Goal: Transaction & Acquisition: Purchase product/service

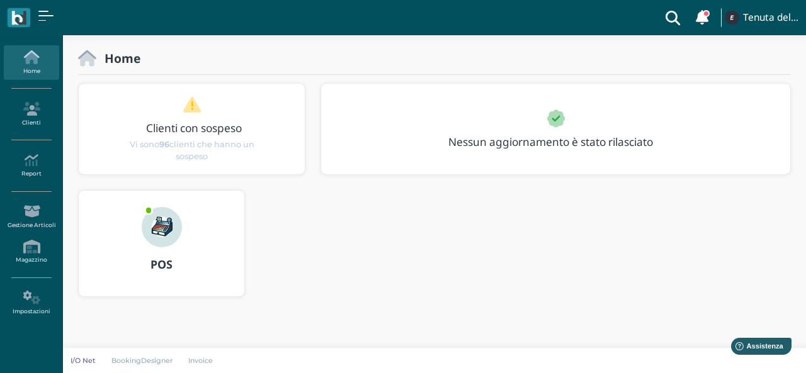
click at [169, 217] on img at bounding box center [162, 227] width 40 height 40
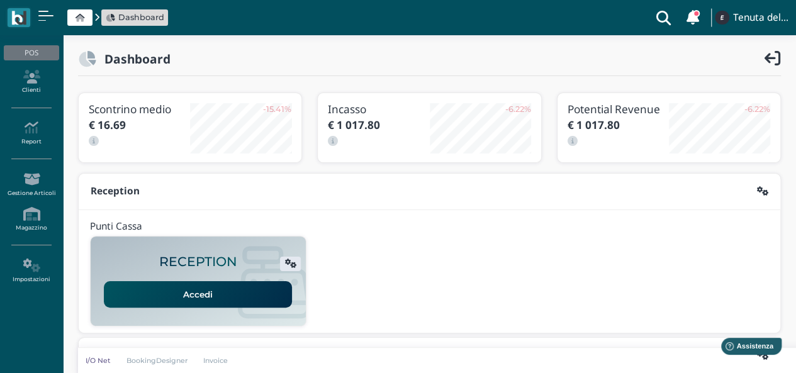
click at [189, 293] on link "Accedi" at bounding box center [198, 294] width 188 height 26
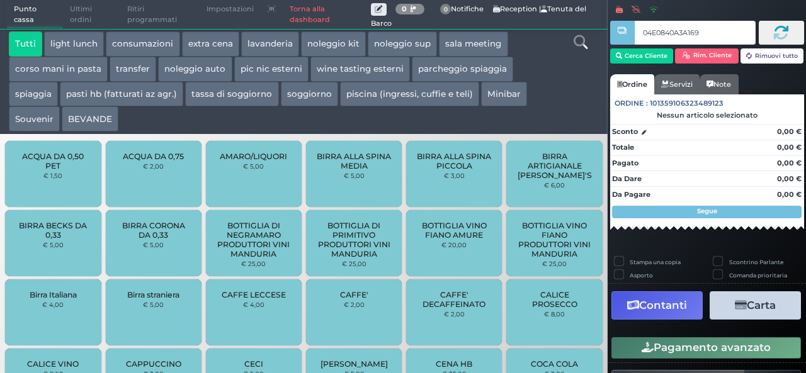
type input "04E0840A3A1694"
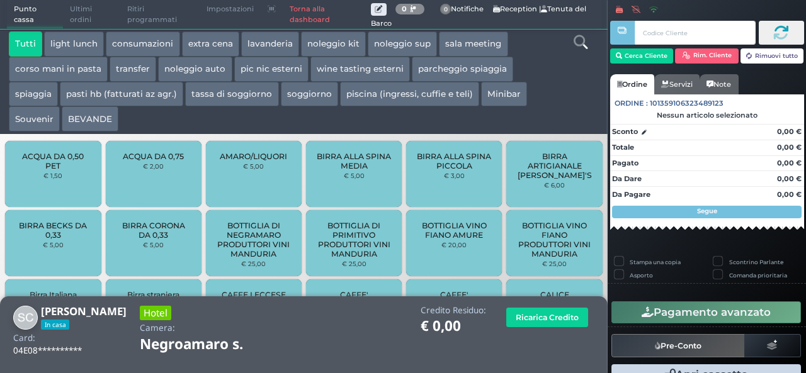
click at [198, 45] on button "extra cena" at bounding box center [210, 43] width 57 height 25
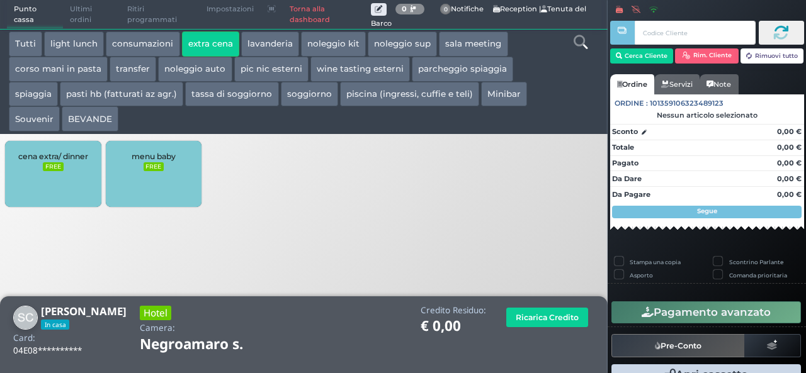
click at [36, 168] on div "cena extra/ dinner FREE" at bounding box center [53, 174] width 96 height 66
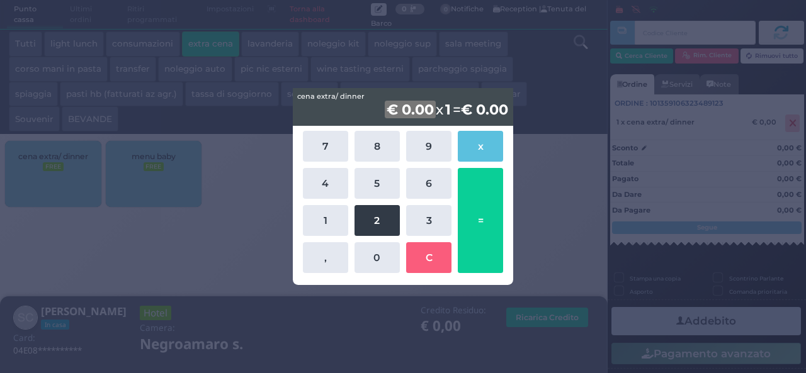
click at [376, 212] on button "2" at bounding box center [376, 220] width 45 height 31
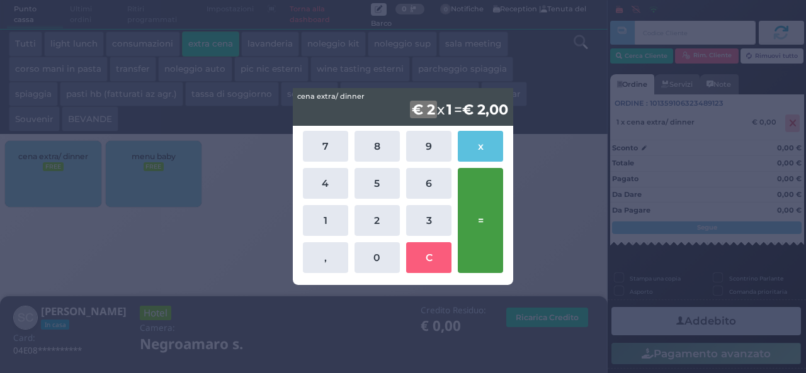
click at [473, 217] on button "=" at bounding box center [480, 220] width 45 height 105
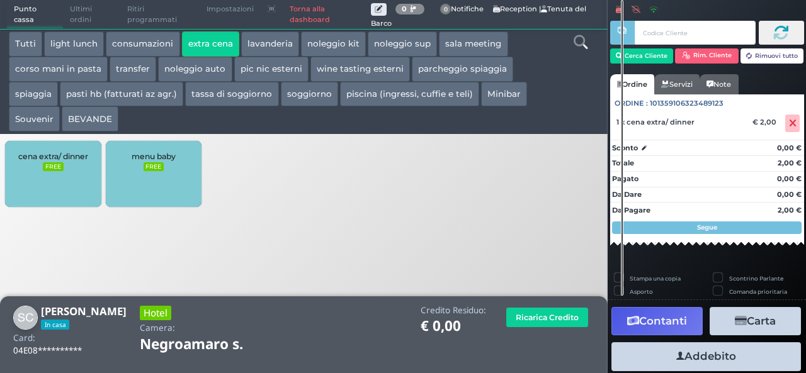
scroll to position [139, 0]
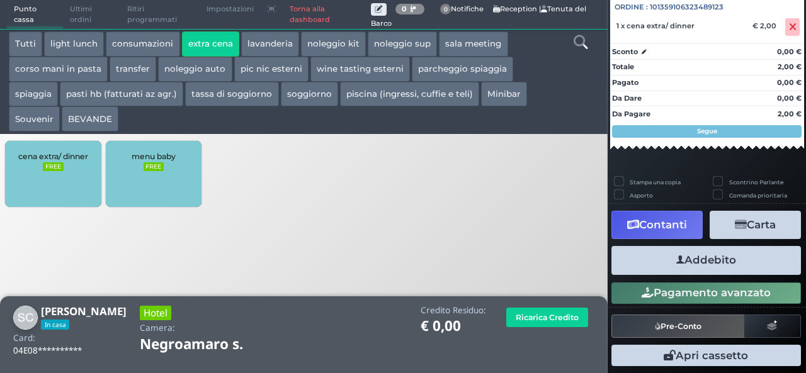
click at [714, 255] on button "Addebito" at bounding box center [705, 260] width 189 height 28
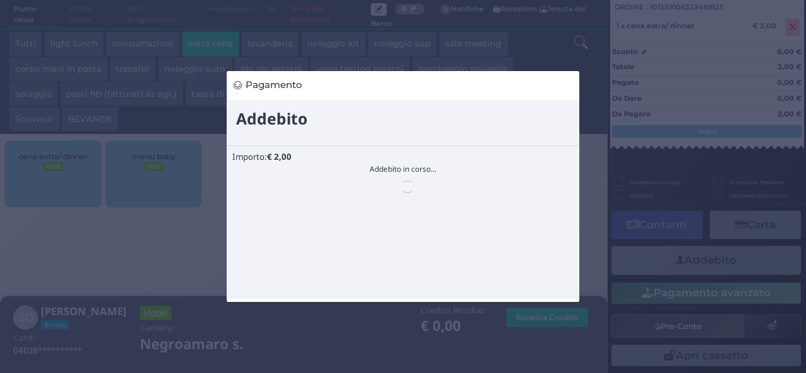
scroll to position [0, 0]
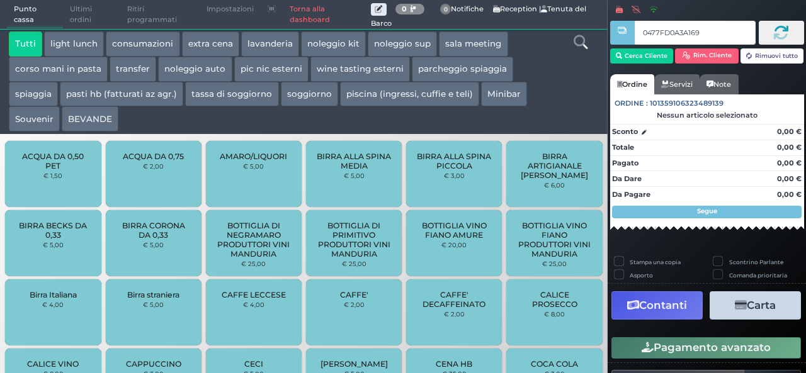
type input "0477FD0A3A1691"
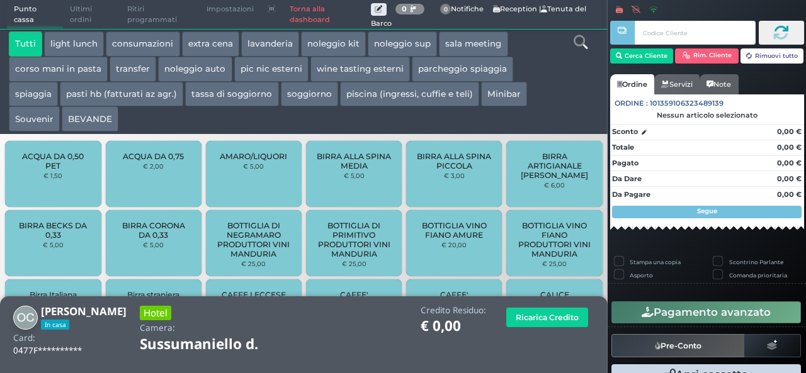
click at [208, 43] on button "extra cena" at bounding box center [210, 43] width 57 height 25
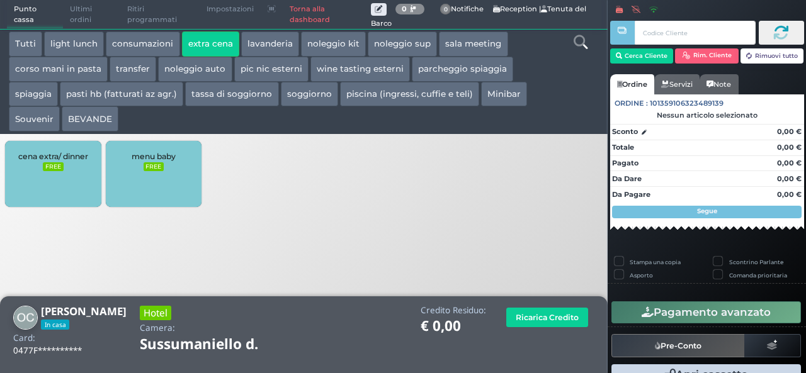
click at [39, 192] on div "cena extra/ dinner FREE" at bounding box center [53, 174] width 96 height 66
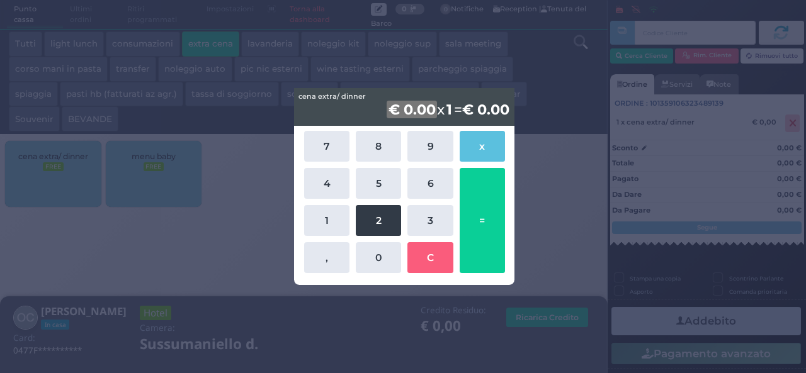
click at [381, 230] on button "2" at bounding box center [378, 220] width 45 height 31
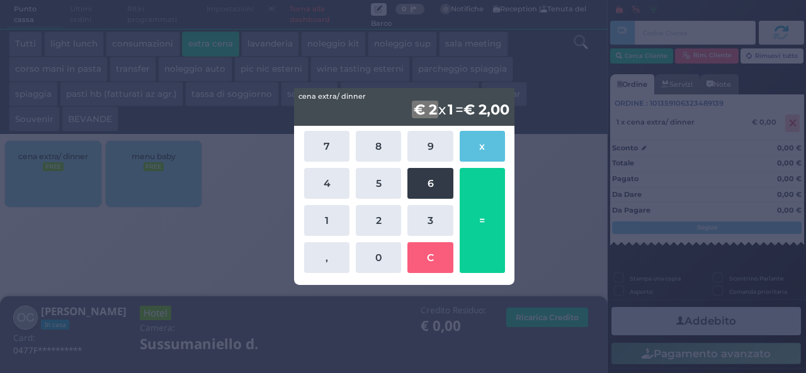
click at [429, 173] on button "6" at bounding box center [429, 183] width 45 height 31
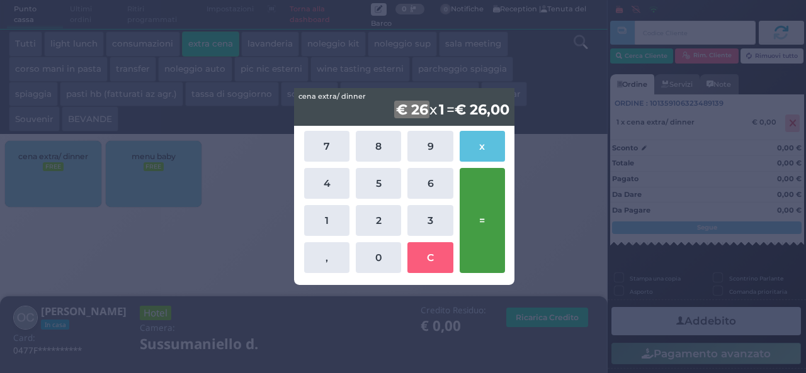
click at [468, 198] on button "=" at bounding box center [481, 220] width 45 height 105
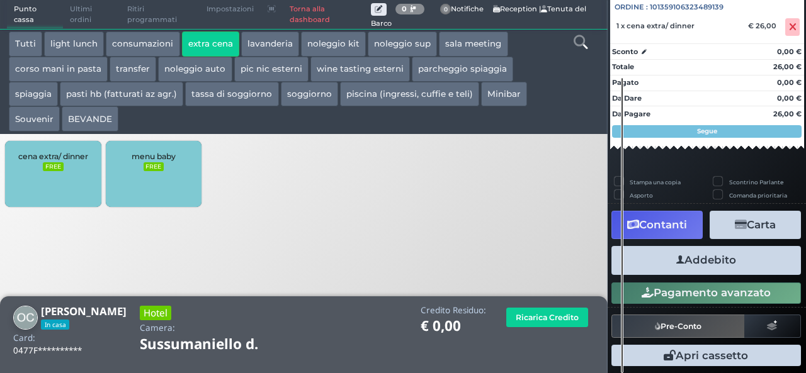
scroll to position [139, 0]
click at [727, 273] on button "Addebito" at bounding box center [705, 260] width 189 height 28
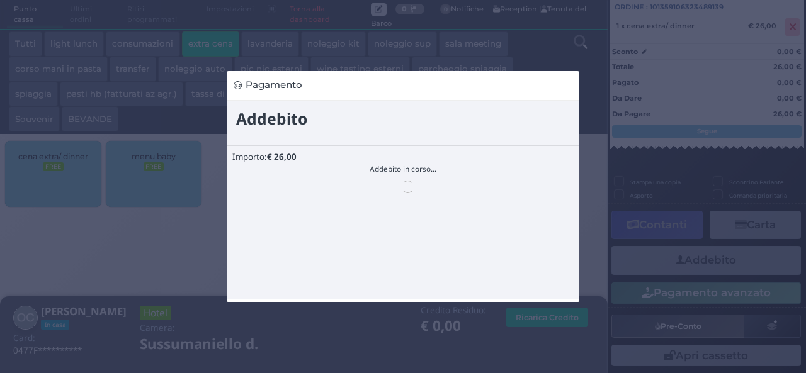
scroll to position [0, 0]
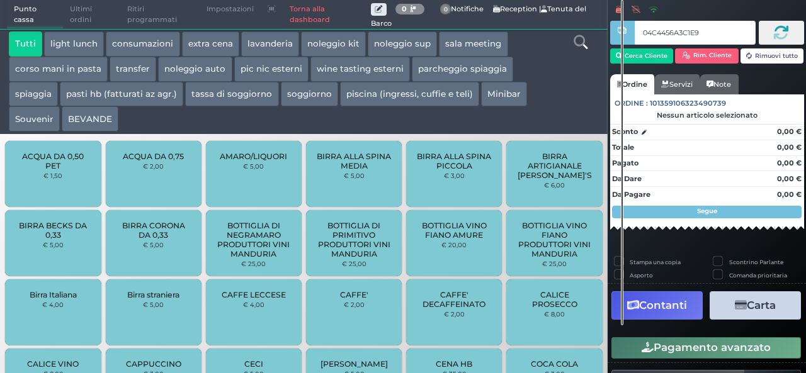
type input "04C4456A3C1E90"
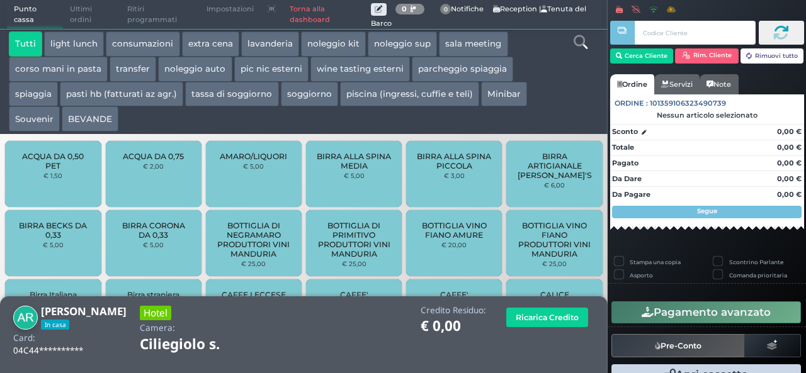
click at [214, 45] on button "extra cena" at bounding box center [210, 43] width 57 height 25
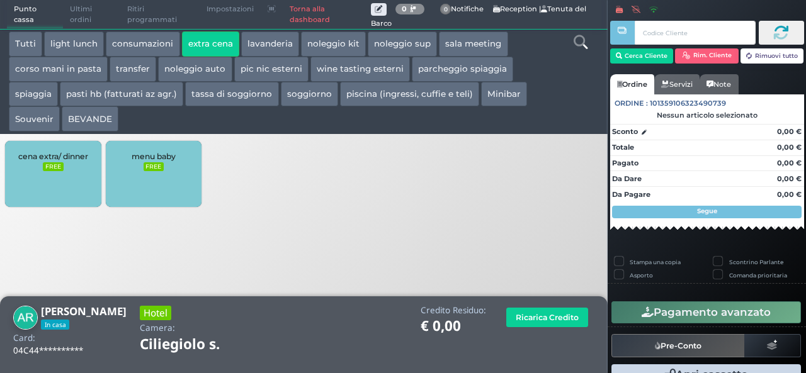
click at [69, 181] on div "cena extra/ dinner FREE" at bounding box center [53, 174] width 96 height 66
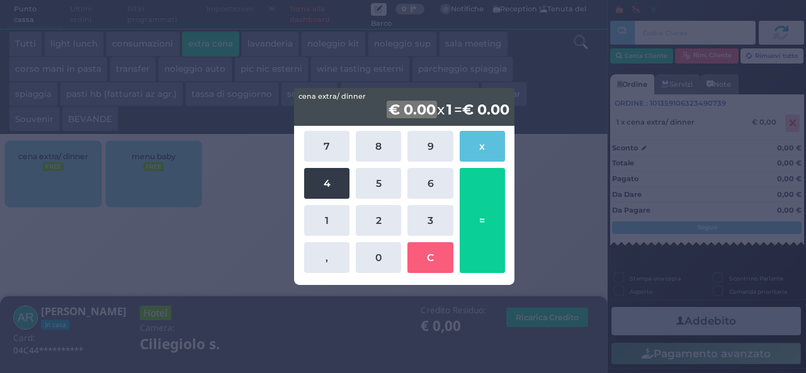
click at [339, 188] on button "4" at bounding box center [326, 183] width 45 height 31
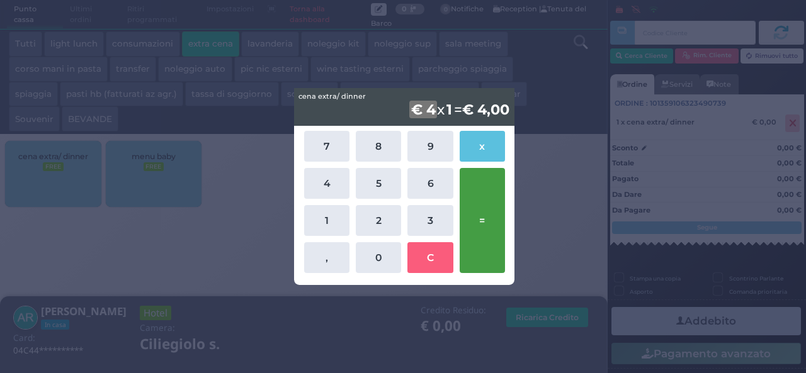
click at [490, 224] on button "=" at bounding box center [481, 220] width 45 height 105
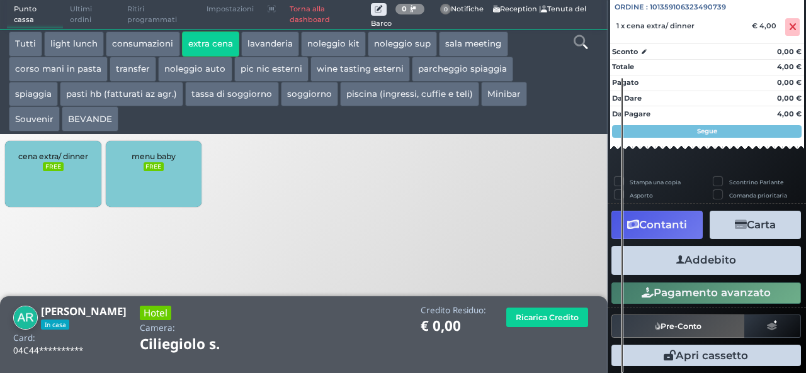
scroll to position [139, 0]
click at [709, 261] on button "Addebito" at bounding box center [705, 260] width 189 height 28
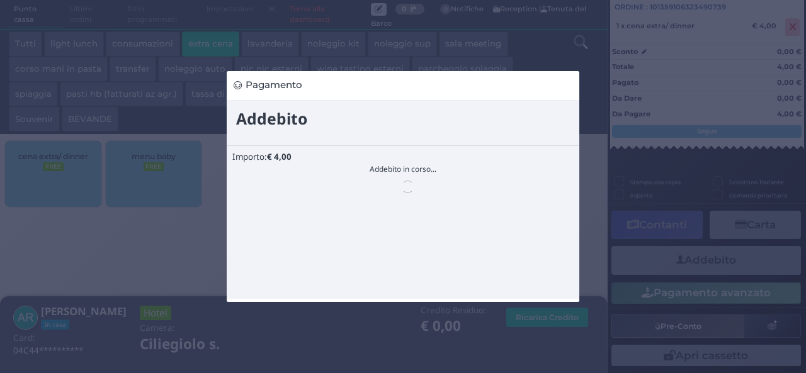
scroll to position [0, 0]
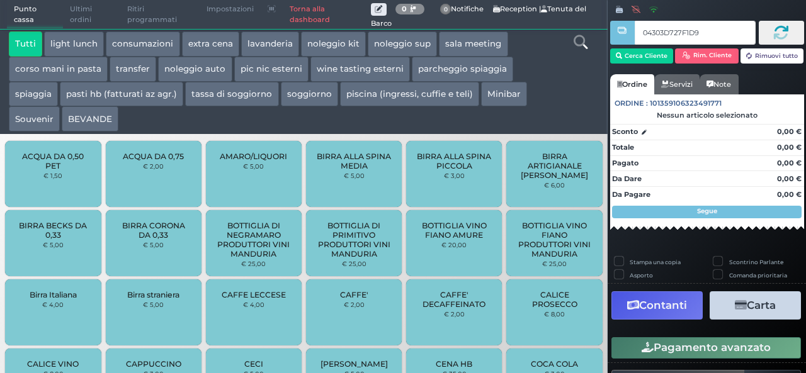
type input "04303D727F1D95"
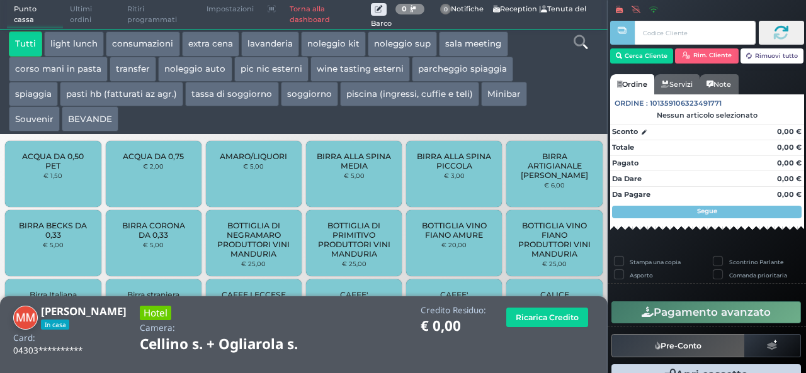
click at [217, 38] on button "extra cena" at bounding box center [210, 43] width 57 height 25
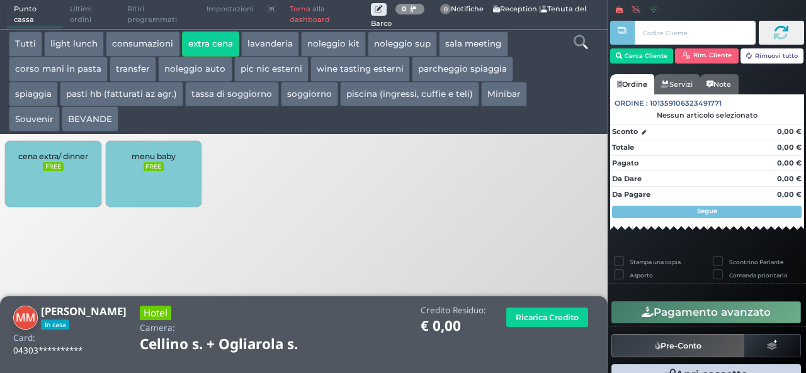
click at [49, 178] on div "cena extra/ dinner FREE" at bounding box center [53, 174] width 96 height 66
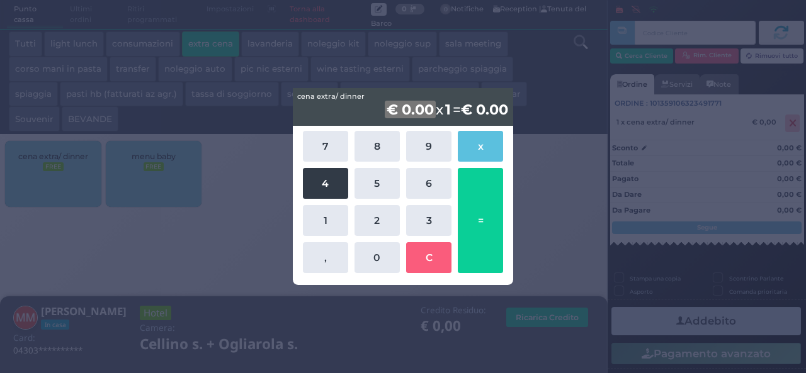
click at [322, 188] on button "4" at bounding box center [325, 183] width 45 height 31
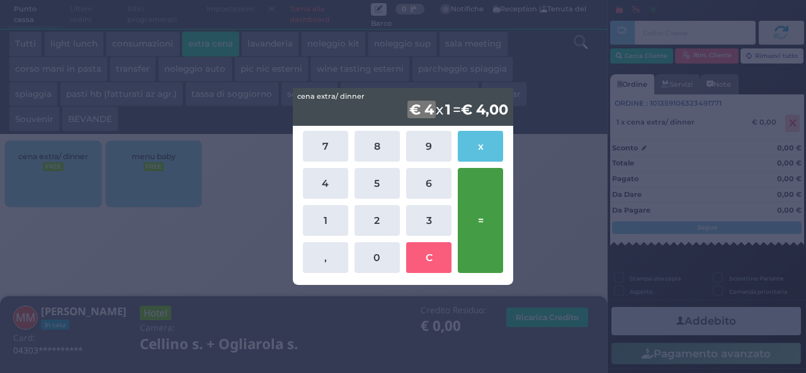
click at [488, 192] on button "=" at bounding box center [480, 220] width 45 height 105
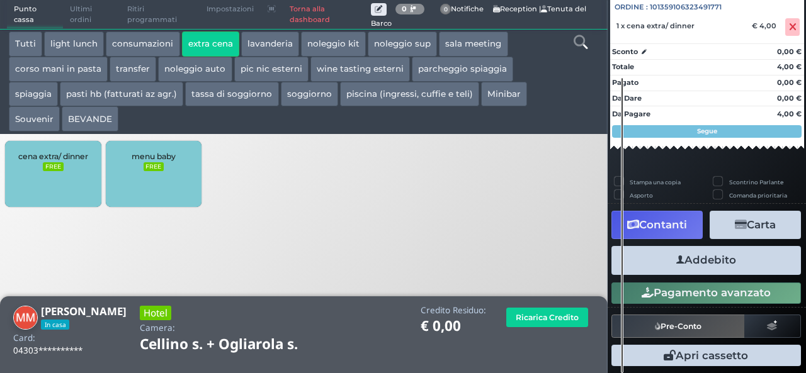
scroll to position [139, 0]
click at [700, 259] on button "Addebito" at bounding box center [705, 260] width 189 height 28
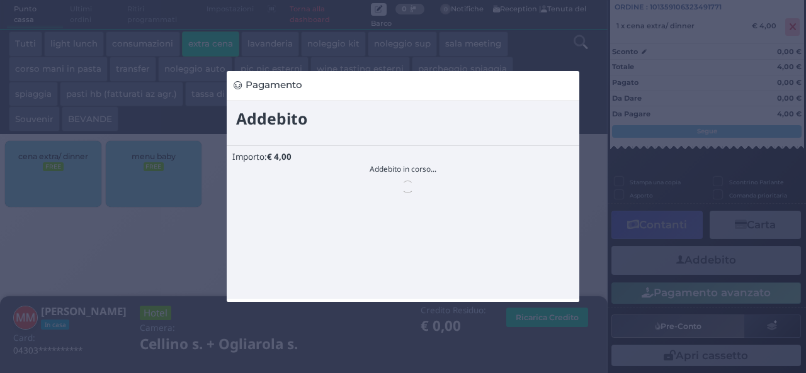
scroll to position [0, 0]
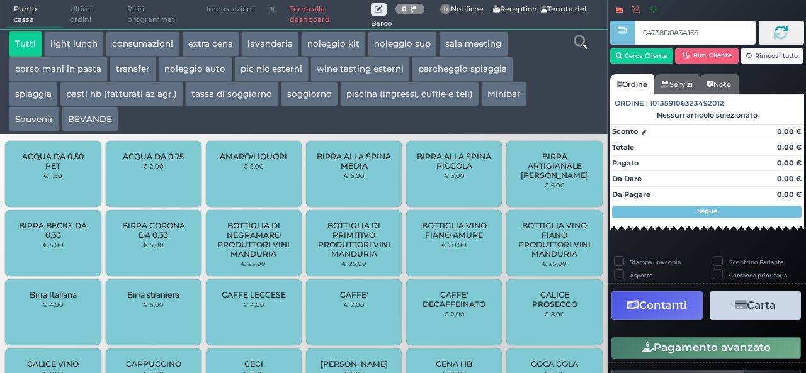
type input "04738D0A3A1695"
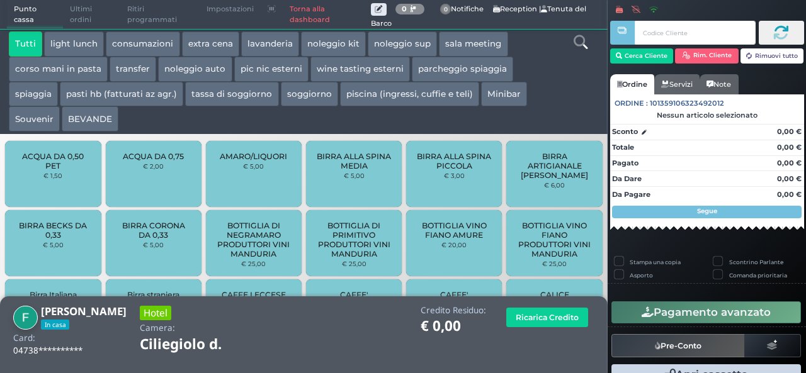
click at [196, 42] on button "extra cena" at bounding box center [210, 43] width 57 height 25
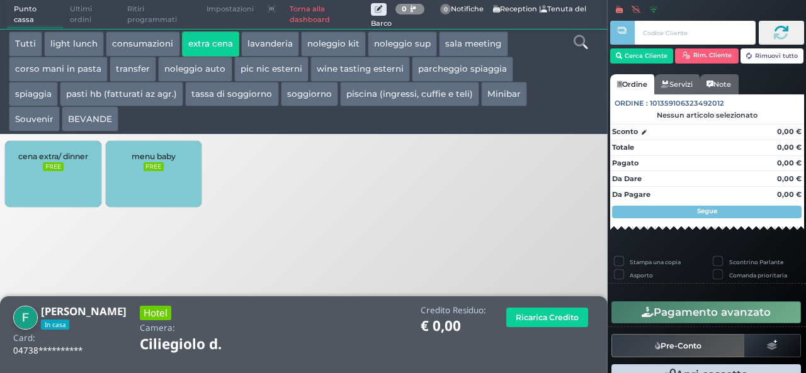
click at [68, 176] on div "cena extra/ dinner FREE" at bounding box center [53, 174] width 96 height 66
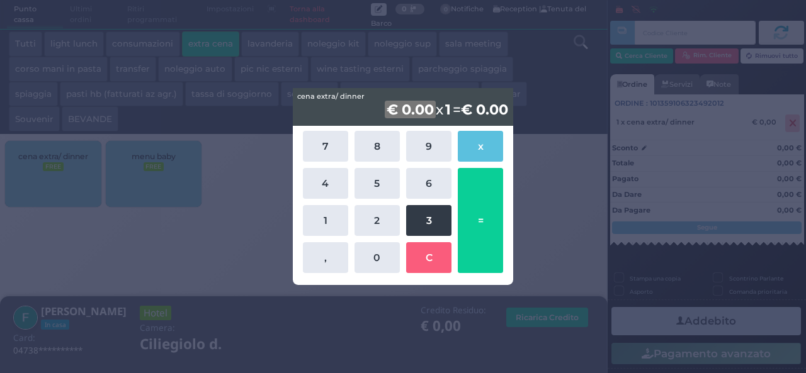
click at [420, 209] on button "3" at bounding box center [428, 220] width 45 height 31
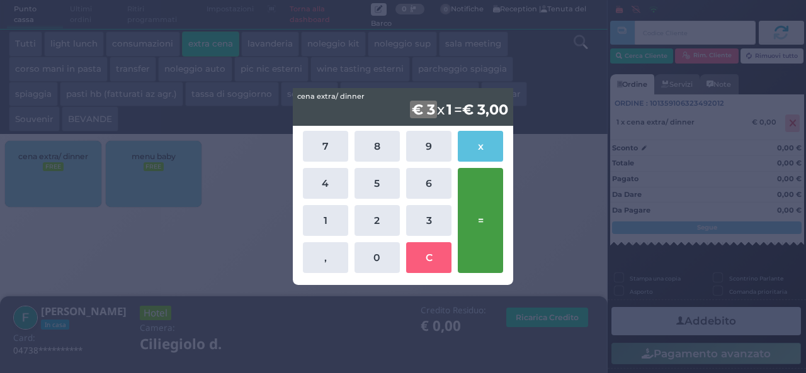
click at [485, 201] on button "=" at bounding box center [480, 220] width 45 height 105
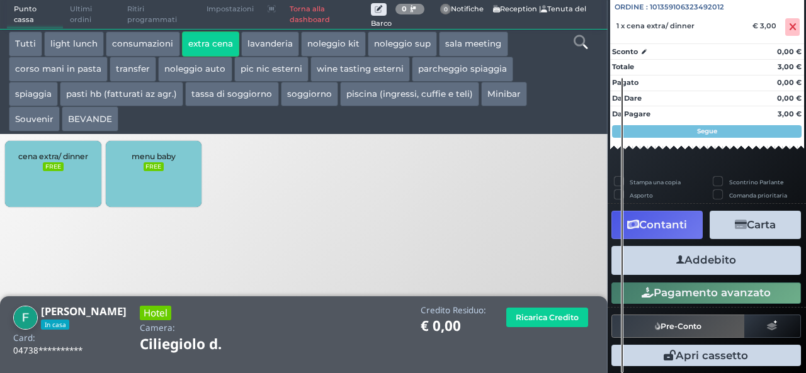
scroll to position [139, 0]
click at [705, 261] on button "Addebito" at bounding box center [705, 260] width 189 height 28
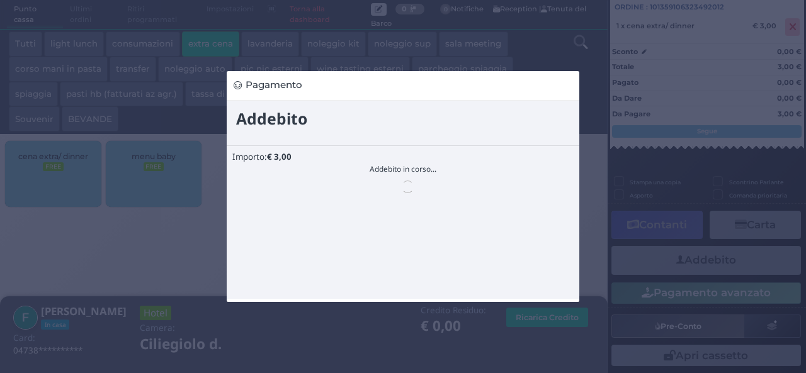
scroll to position [0, 0]
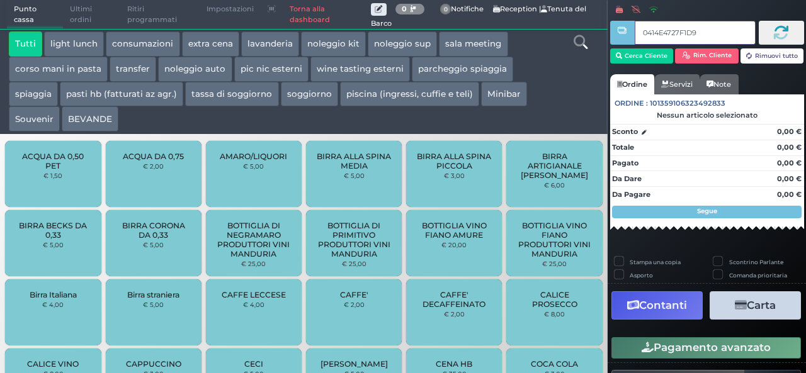
type input "0414E4727F1D90"
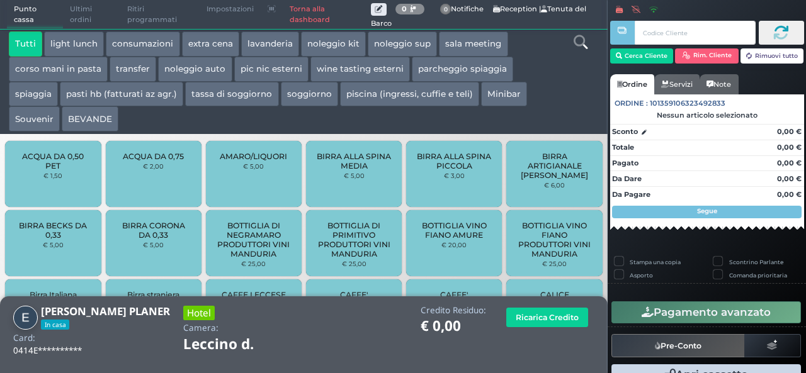
click at [223, 49] on button "extra cena" at bounding box center [210, 43] width 57 height 25
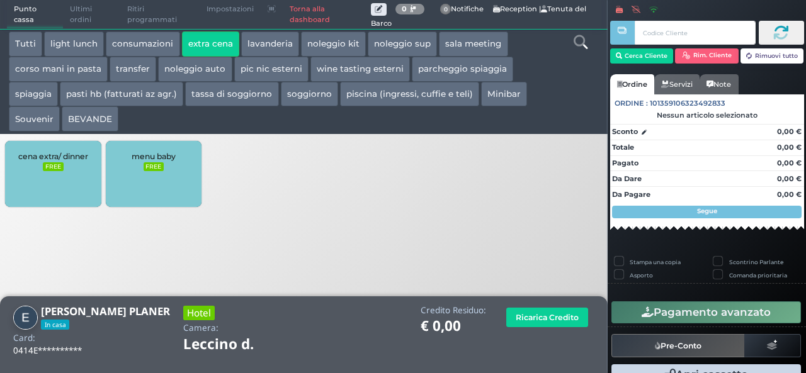
click at [63, 181] on div "cena extra/ dinner FREE" at bounding box center [53, 174] width 96 height 66
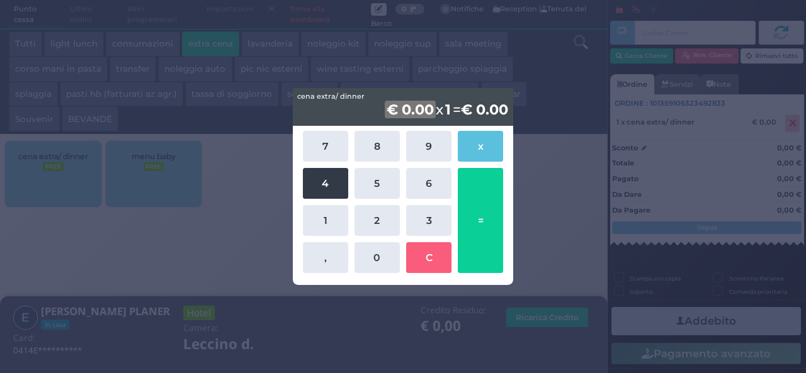
click at [320, 188] on button "4" at bounding box center [325, 183] width 45 height 31
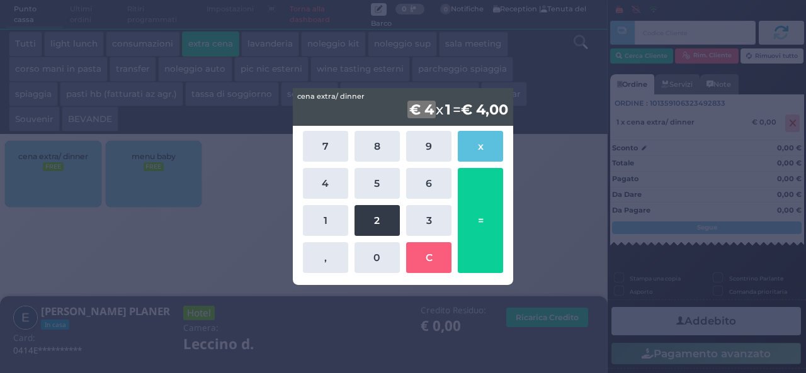
click at [378, 222] on button "2" at bounding box center [376, 220] width 45 height 31
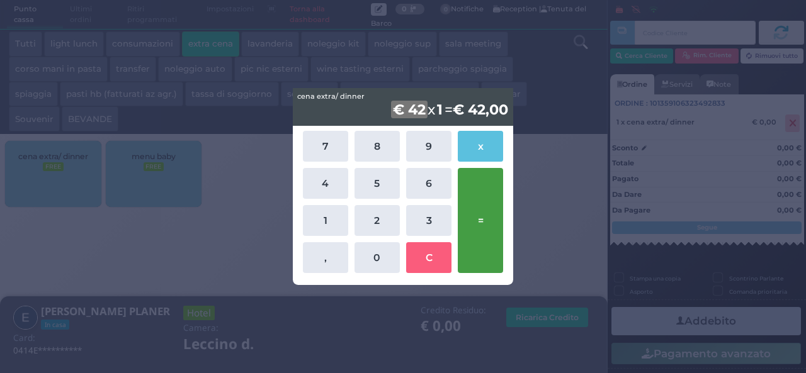
click at [487, 228] on button "=" at bounding box center [480, 220] width 45 height 105
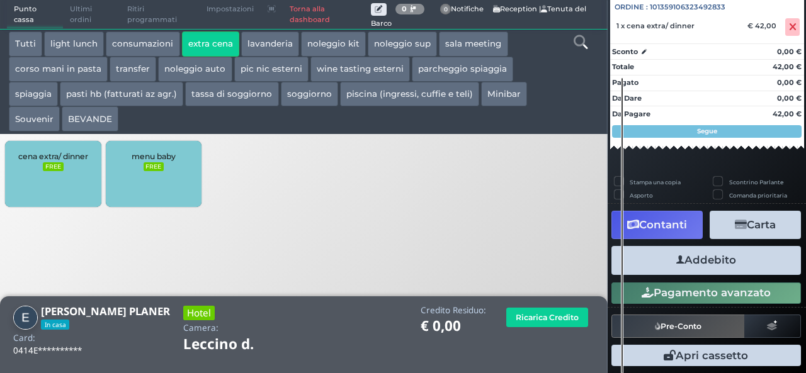
scroll to position [139, 0]
click at [719, 268] on button "Addebito" at bounding box center [705, 260] width 189 height 28
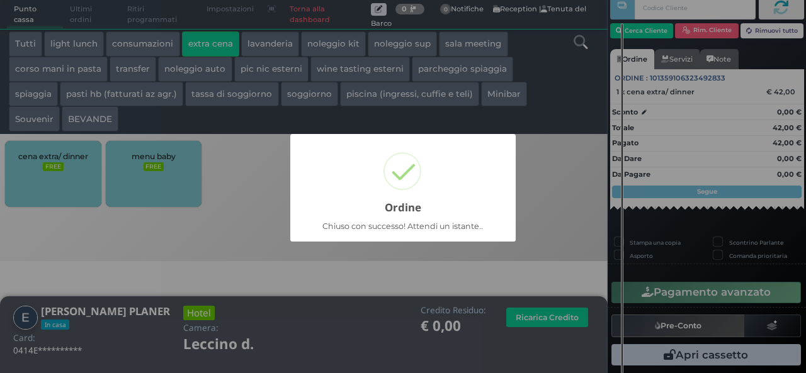
scroll to position [36, 0]
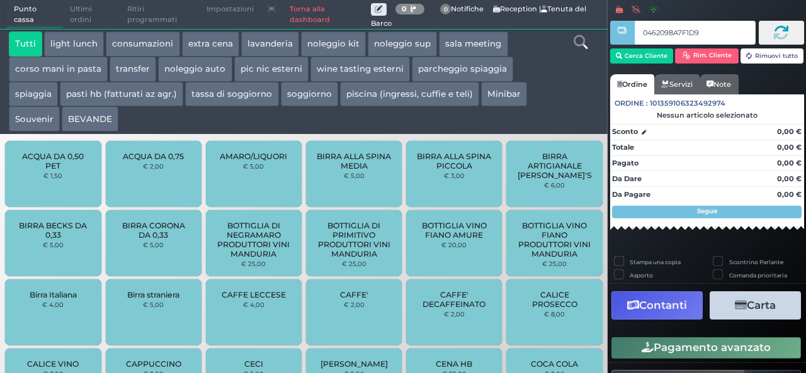
type input "0462098A7F1D95"
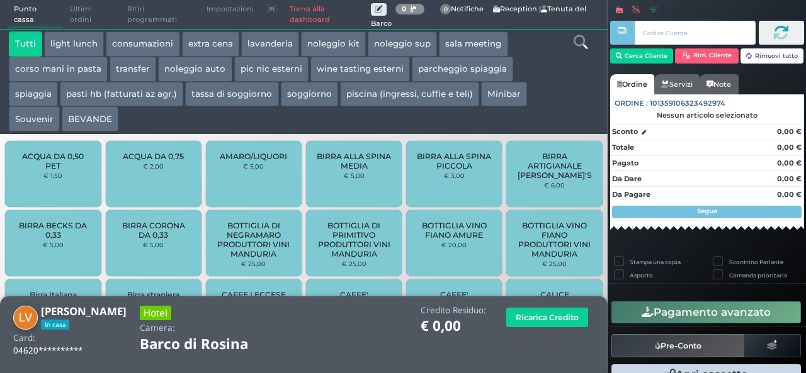
click at [213, 47] on button "extra cena" at bounding box center [210, 43] width 57 height 25
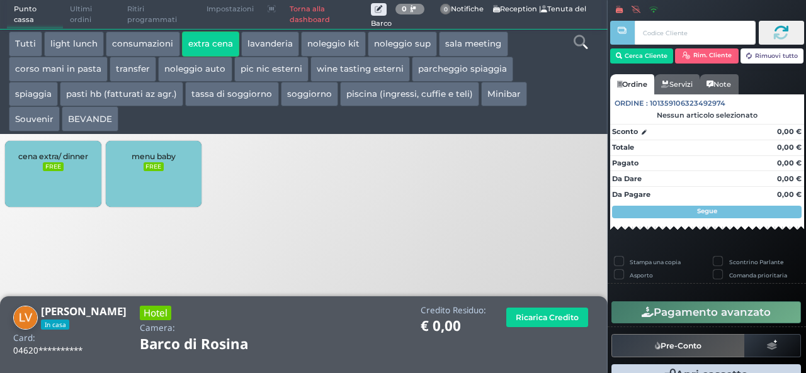
click at [47, 193] on div "cena extra/ dinner FREE" at bounding box center [53, 174] width 96 height 66
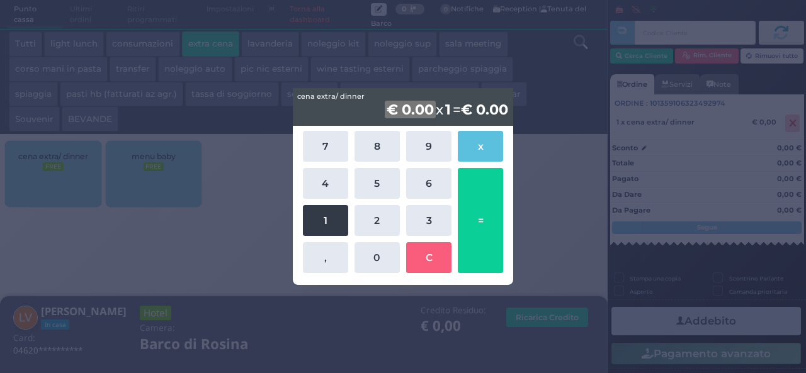
click at [324, 226] on button "1" at bounding box center [325, 220] width 45 height 31
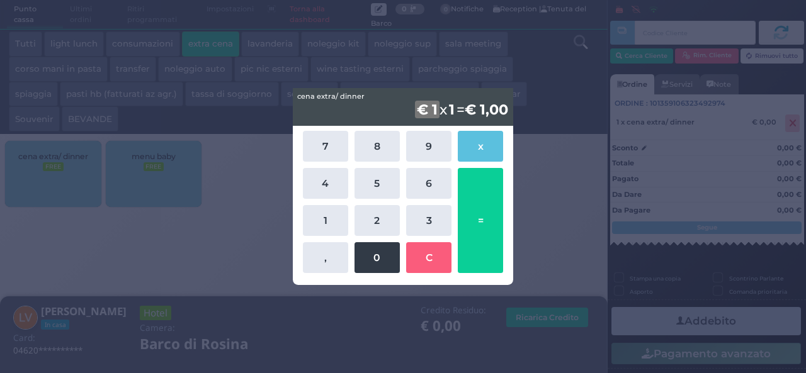
click at [373, 262] on button "0" at bounding box center [376, 257] width 45 height 31
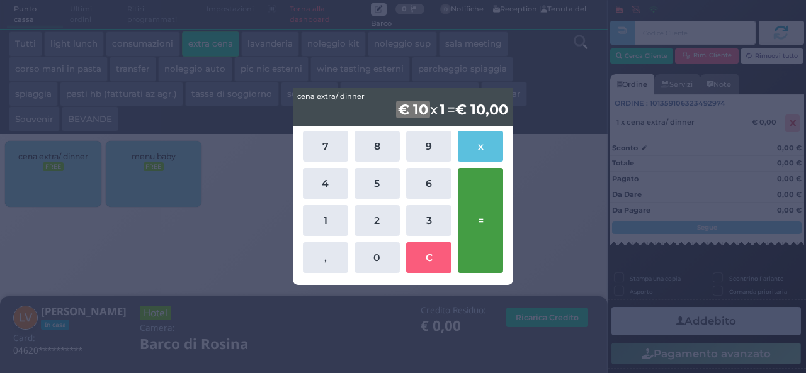
click at [479, 210] on button "=" at bounding box center [480, 220] width 45 height 105
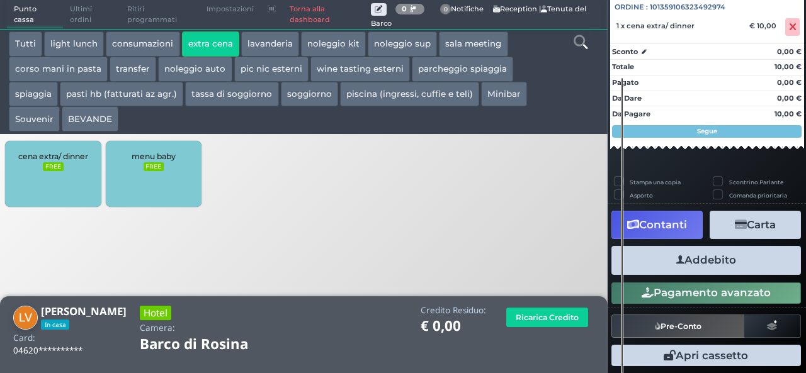
scroll to position [139, 0]
click at [733, 259] on button "Addebito" at bounding box center [705, 260] width 189 height 28
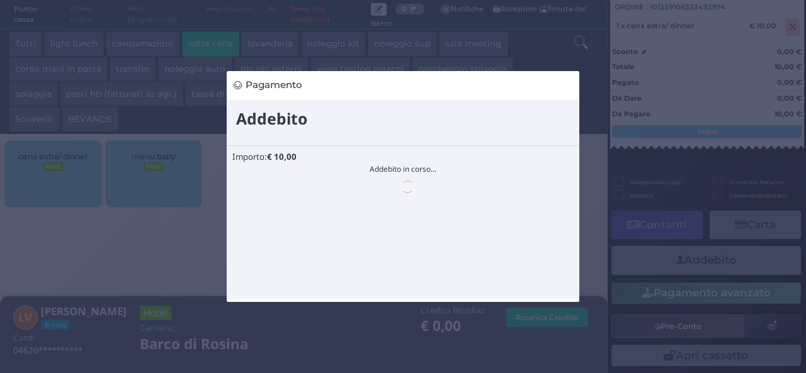
scroll to position [0, 0]
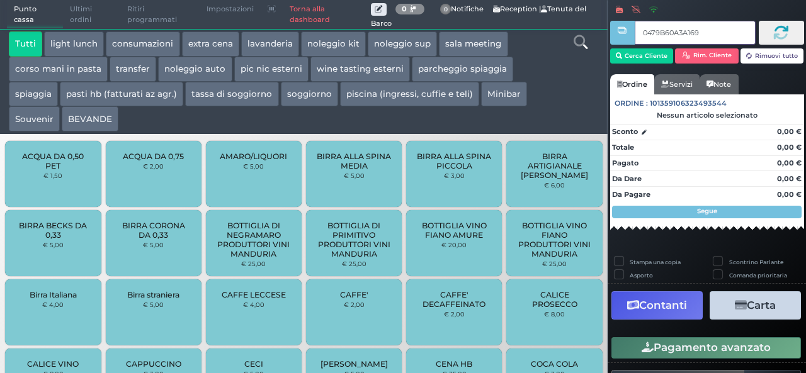
type input "0479B60A3A1694"
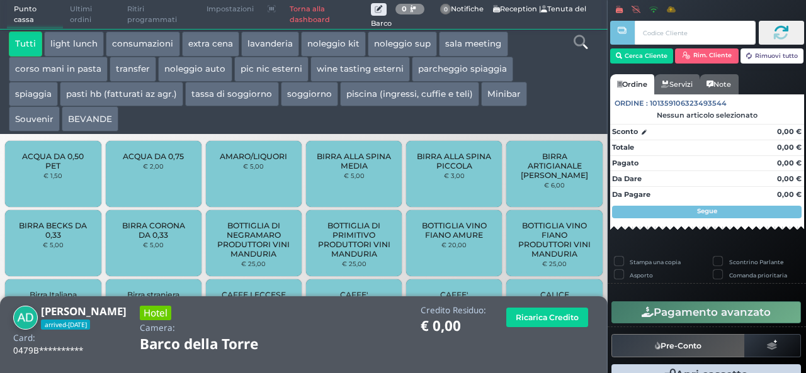
click at [215, 42] on button "extra cena" at bounding box center [210, 43] width 57 height 25
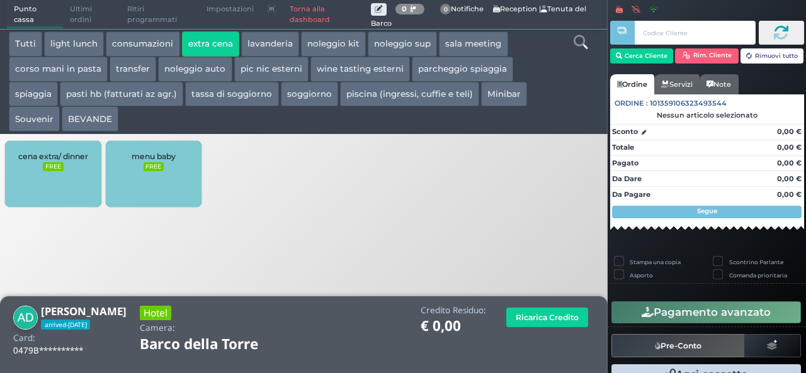
click at [49, 176] on div "cena extra/ dinner FREE" at bounding box center [53, 174] width 96 height 66
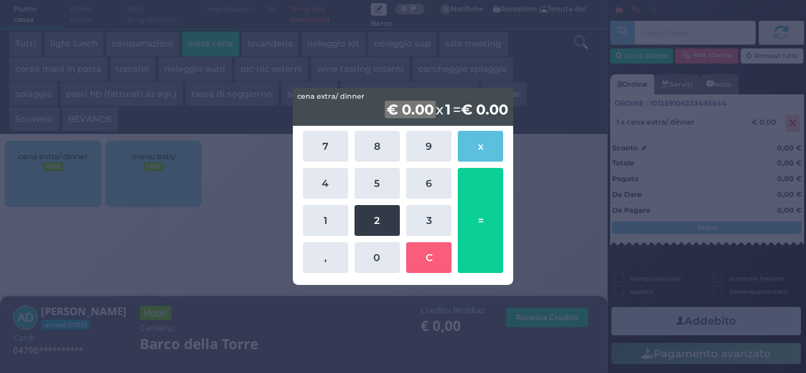
click at [361, 224] on button "2" at bounding box center [376, 220] width 45 height 31
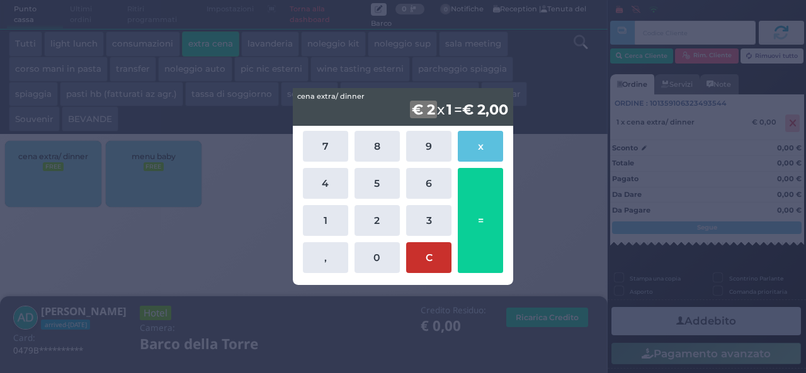
click at [428, 253] on button "C" at bounding box center [428, 257] width 45 height 31
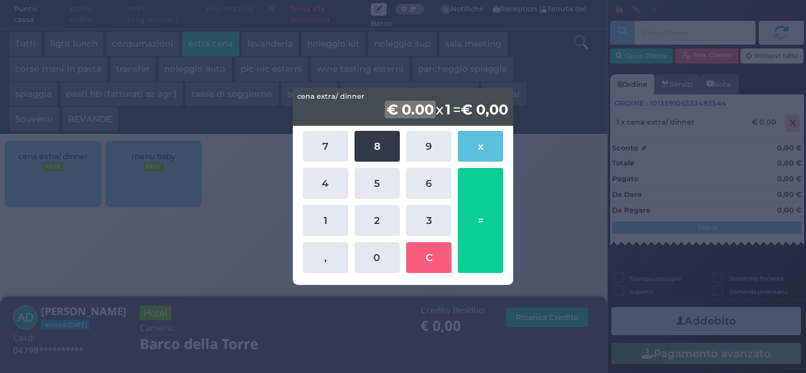
click at [369, 150] on button "8" at bounding box center [376, 146] width 45 height 31
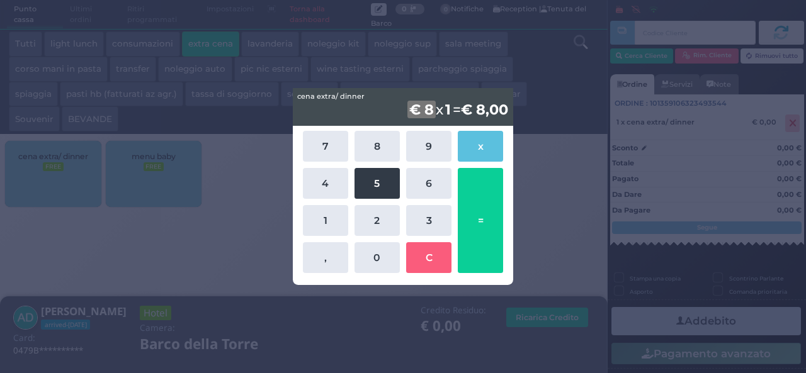
click at [369, 179] on button "5" at bounding box center [376, 183] width 45 height 31
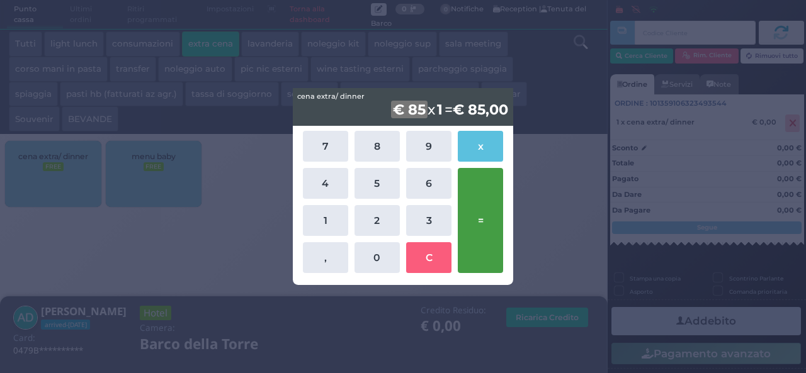
click at [477, 194] on button "=" at bounding box center [480, 220] width 45 height 105
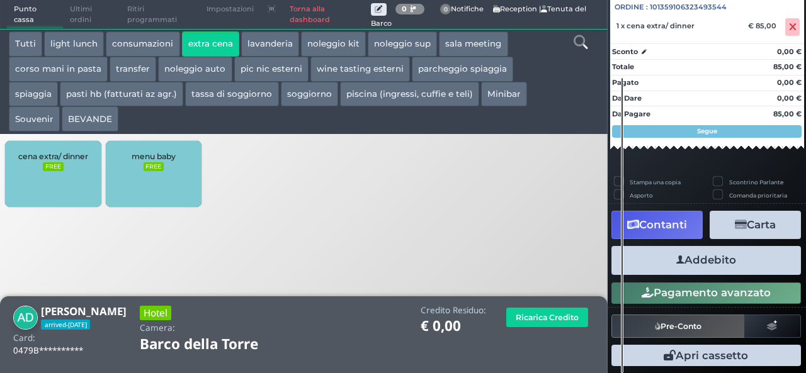
scroll to position [139, 0]
click at [703, 262] on button "Addebito" at bounding box center [705, 260] width 189 height 28
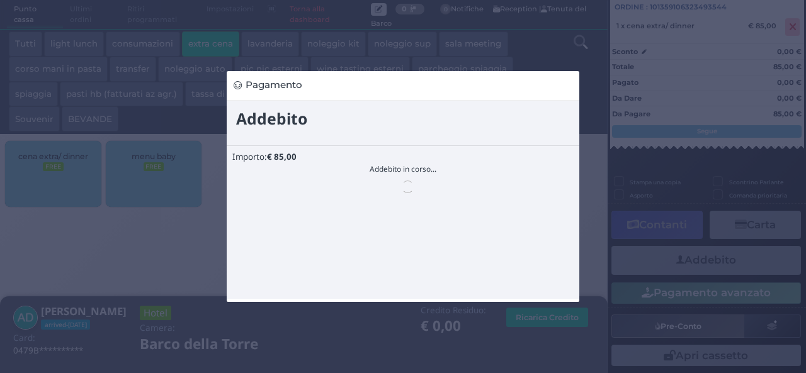
scroll to position [0, 0]
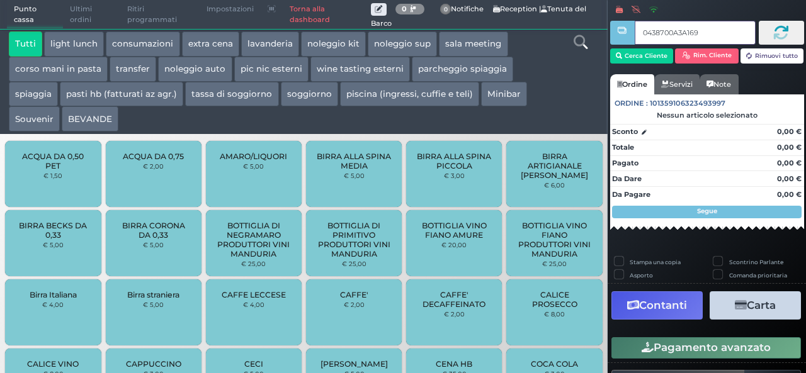
type input "0438700A3A1691"
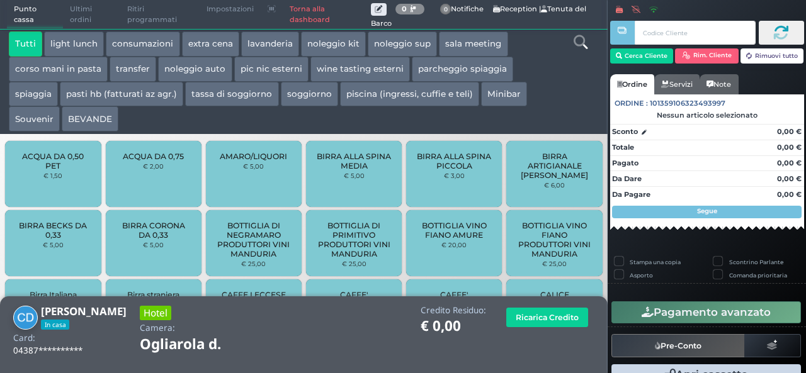
click at [212, 50] on button "extra cena" at bounding box center [210, 43] width 57 height 25
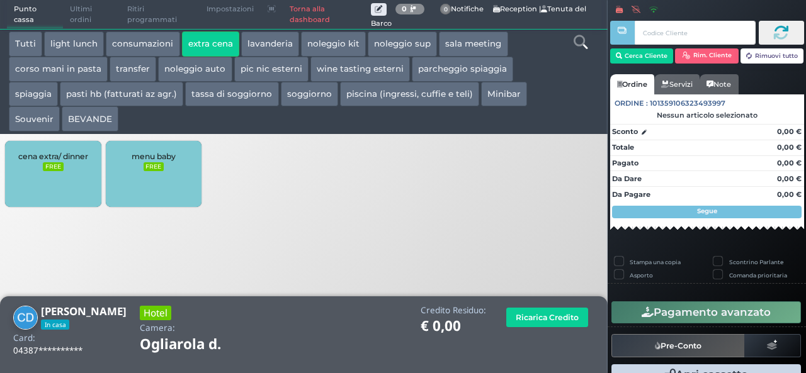
click at [76, 167] on div "cena extra/ dinner FREE" at bounding box center [53, 174] width 96 height 66
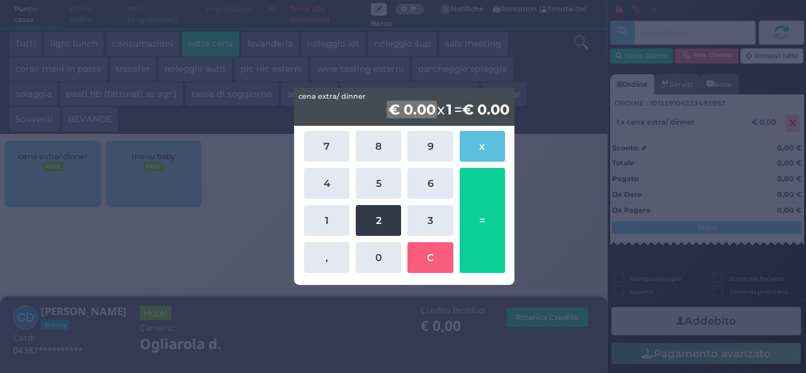
click at [369, 228] on button "2" at bounding box center [378, 220] width 45 height 31
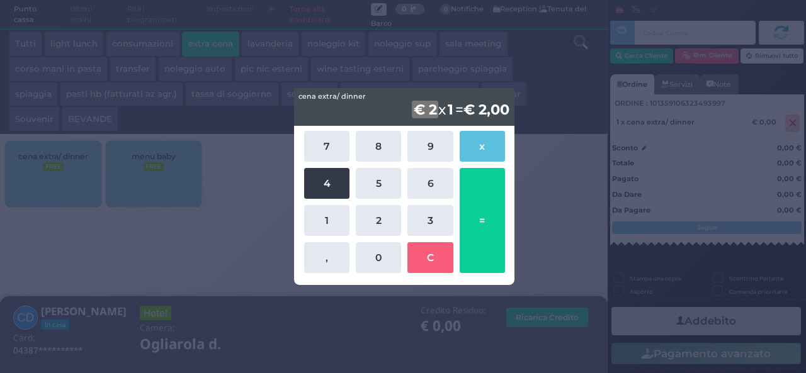
click at [328, 183] on button "4" at bounding box center [326, 183] width 45 height 31
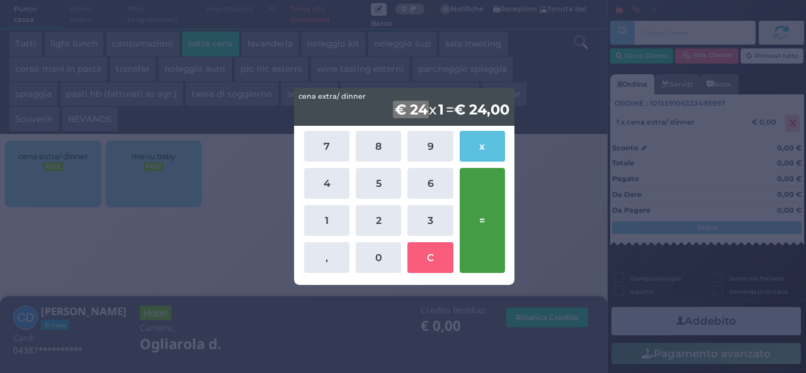
click at [487, 225] on button "=" at bounding box center [481, 220] width 45 height 105
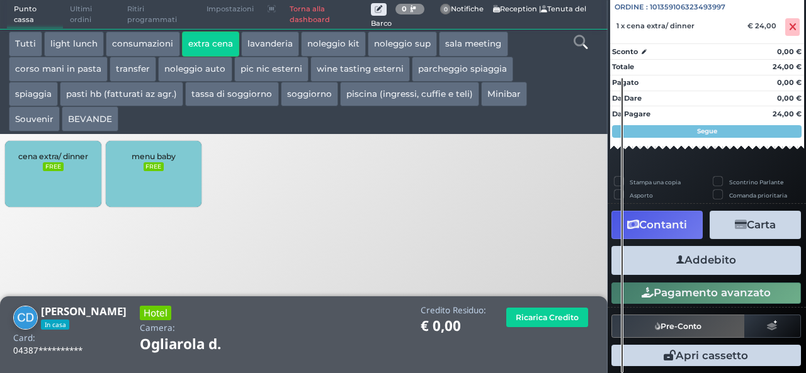
scroll to position [139, 0]
click at [696, 260] on button "Addebito" at bounding box center [705, 260] width 189 height 28
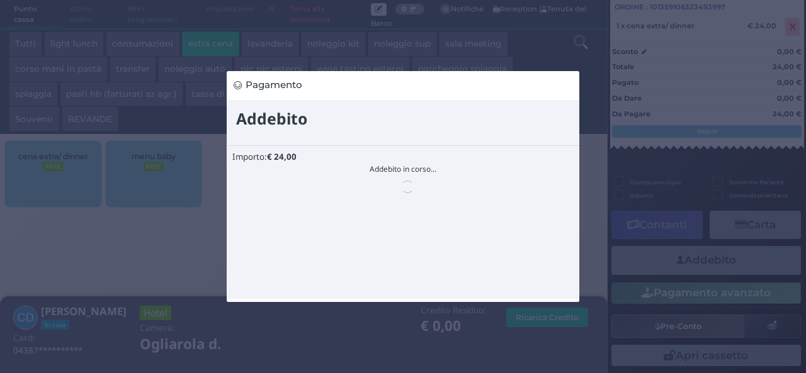
scroll to position [0, 0]
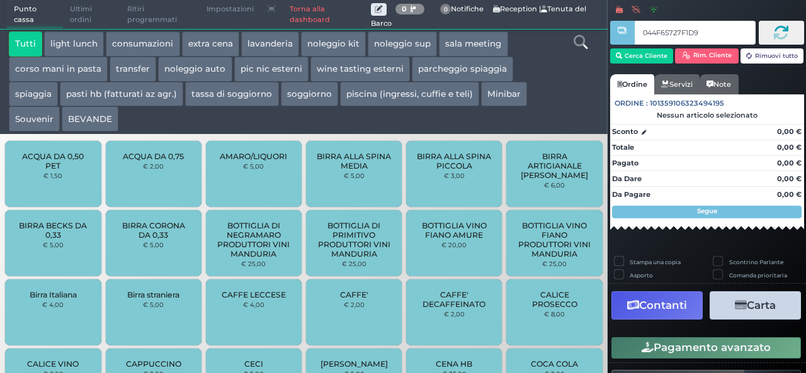
type input "044F65727F1D91"
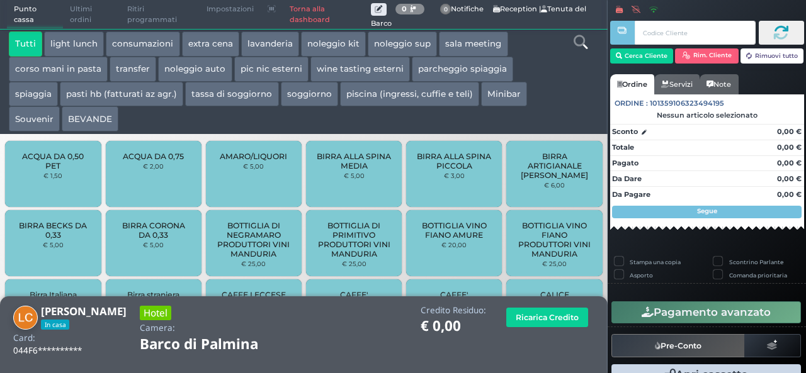
click at [204, 45] on button "extra cena" at bounding box center [210, 43] width 57 height 25
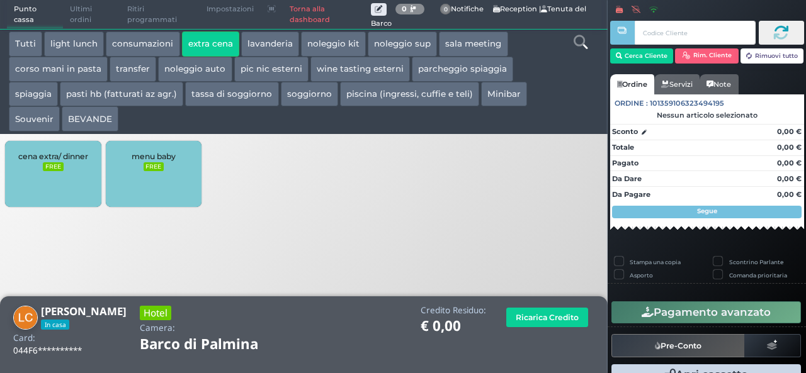
click at [74, 176] on div "cena extra/ dinner FREE" at bounding box center [53, 174] width 96 height 66
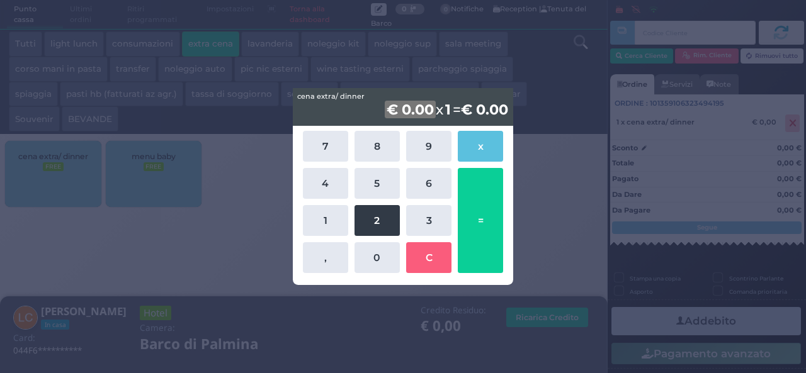
click at [381, 220] on button "2" at bounding box center [376, 220] width 45 height 31
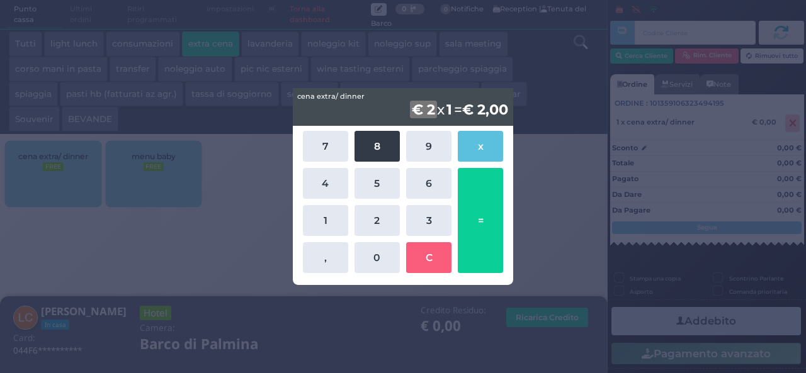
click at [381, 142] on button "8" at bounding box center [376, 146] width 45 height 31
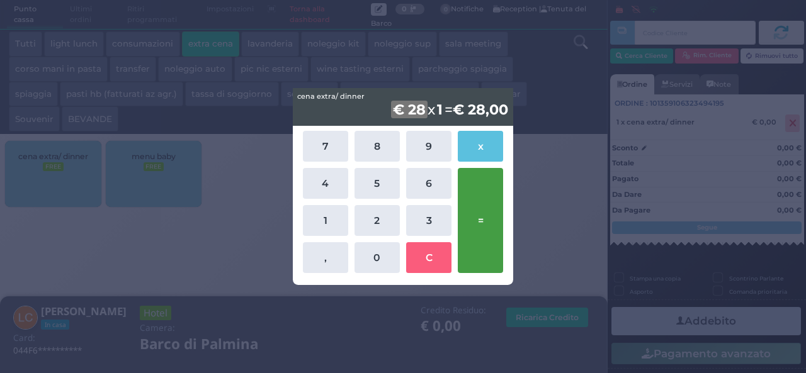
click at [477, 222] on button "=" at bounding box center [480, 220] width 45 height 105
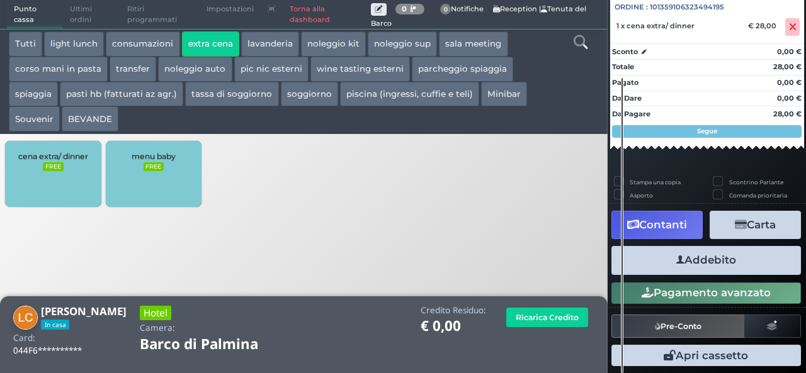
scroll to position [139, 0]
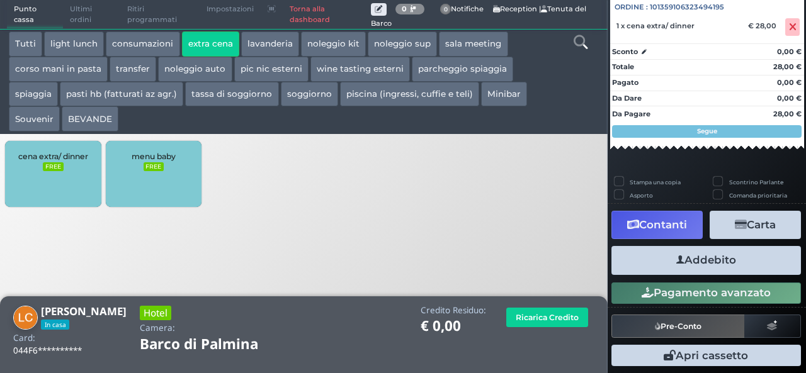
click at [733, 263] on button "Addebito" at bounding box center [705, 260] width 189 height 28
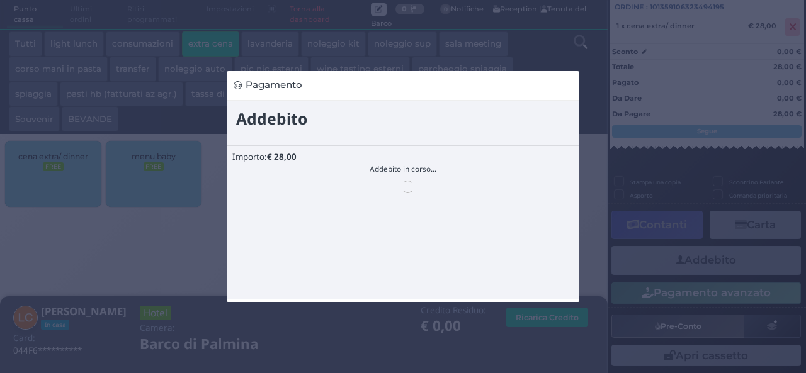
scroll to position [0, 0]
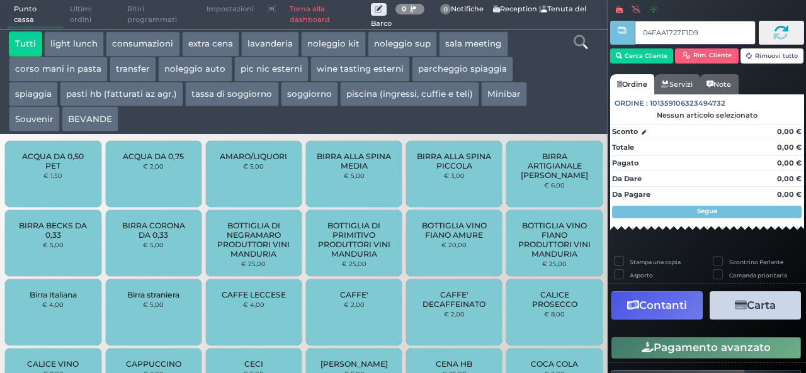
type input "04FAA1727F1D90"
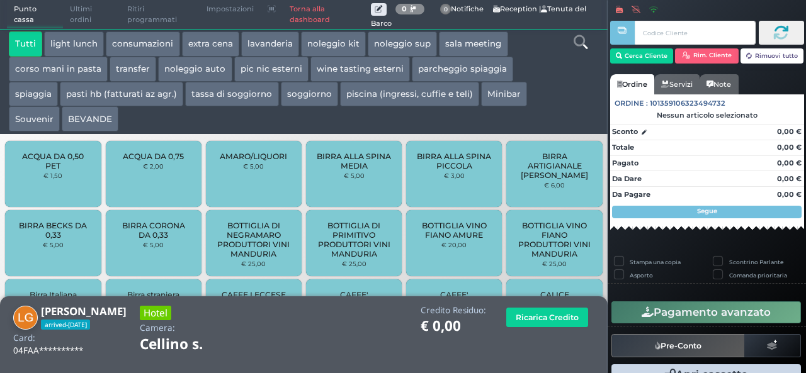
click at [213, 48] on button "extra cena" at bounding box center [210, 43] width 57 height 25
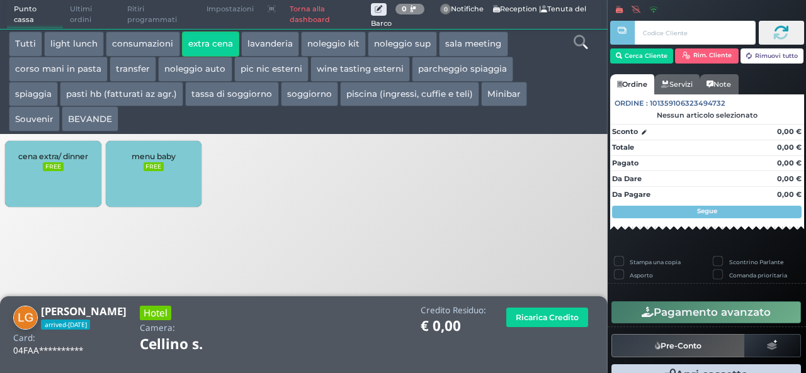
click at [67, 189] on div "cena extra/ dinner FREE" at bounding box center [53, 174] width 96 height 66
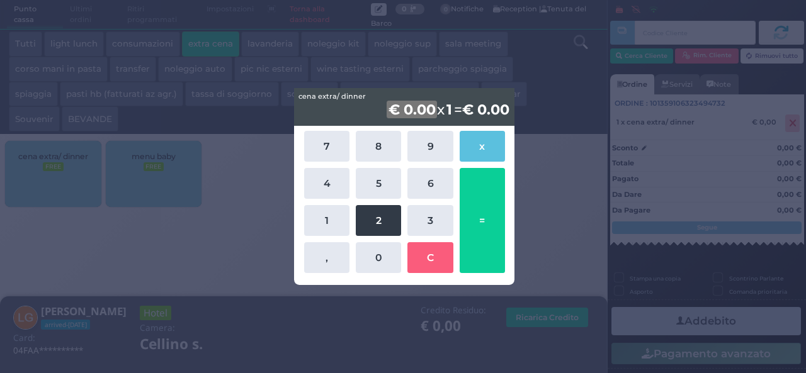
click at [380, 230] on button "2" at bounding box center [378, 220] width 45 height 31
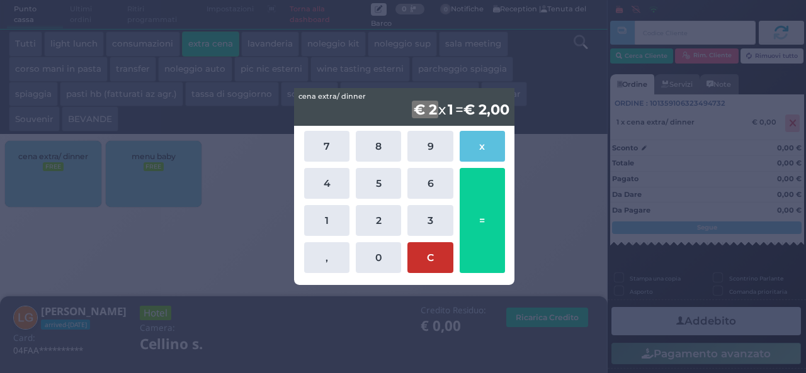
click at [425, 268] on button "C" at bounding box center [429, 257] width 45 height 31
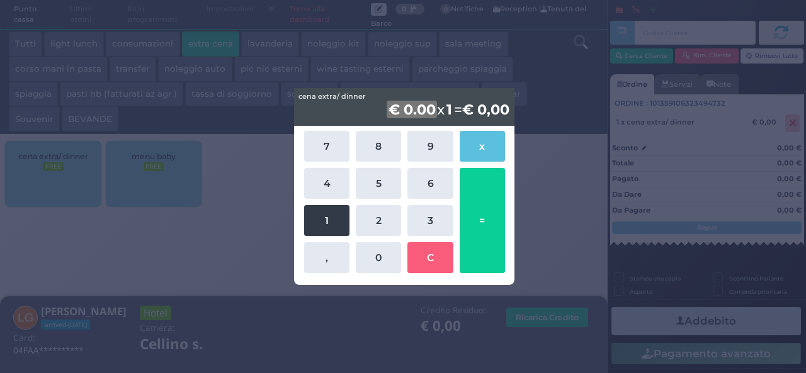
click at [336, 217] on button "1" at bounding box center [326, 220] width 45 height 31
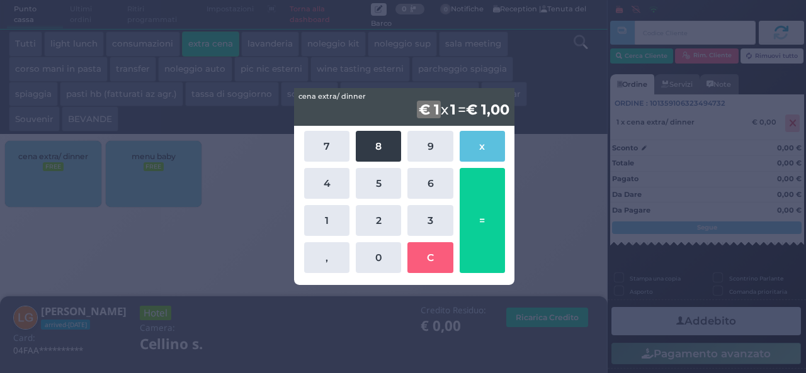
click at [373, 147] on button "8" at bounding box center [378, 146] width 45 height 31
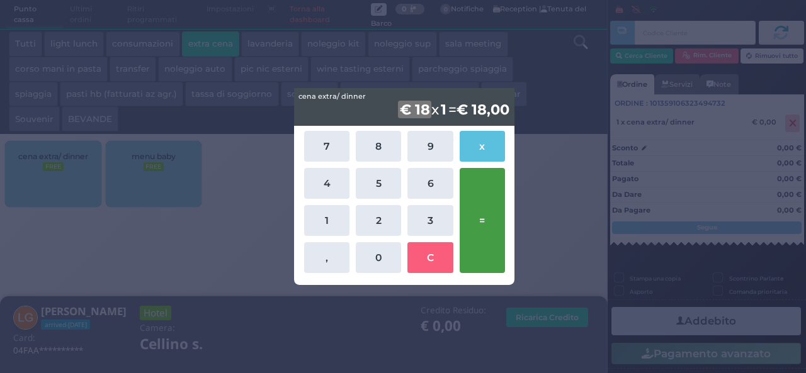
click at [485, 211] on button "=" at bounding box center [481, 220] width 45 height 105
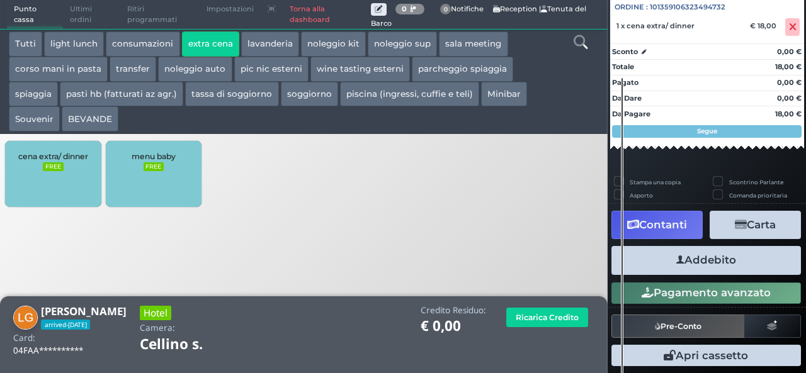
scroll to position [139, 0]
click at [747, 268] on button "Addebito" at bounding box center [705, 260] width 189 height 28
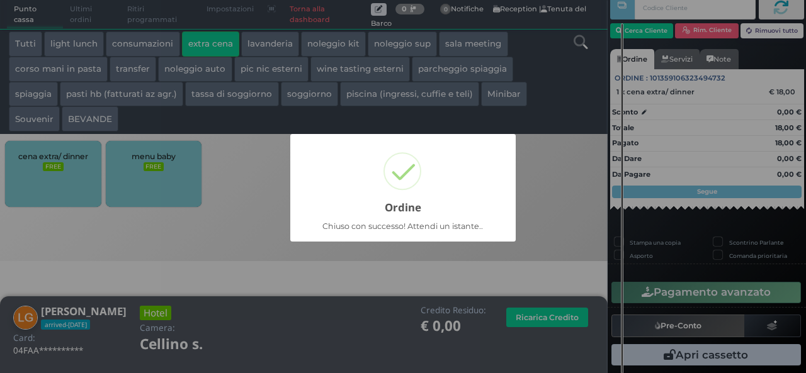
scroll to position [36, 0]
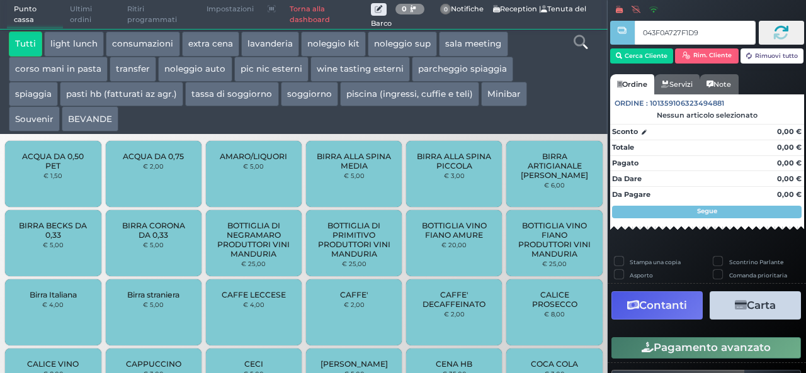
type input "043F0A727F1D95"
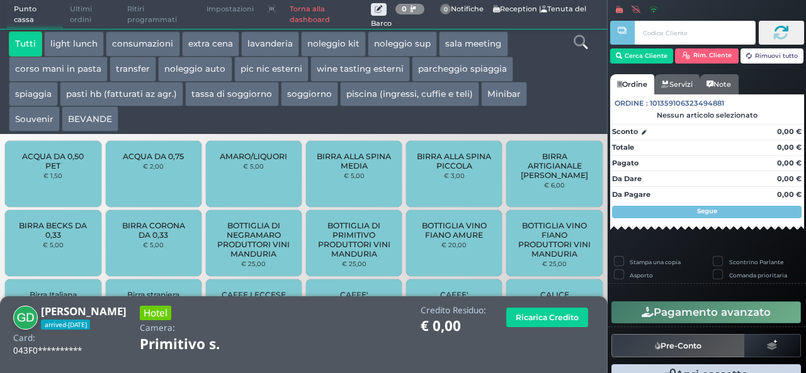
click at [201, 48] on button "extra cena" at bounding box center [210, 43] width 57 height 25
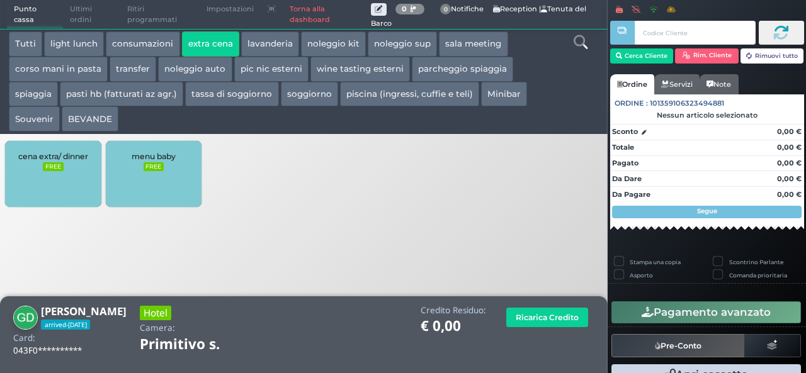
click at [56, 184] on div "cena extra/ dinner FREE" at bounding box center [53, 174] width 96 height 66
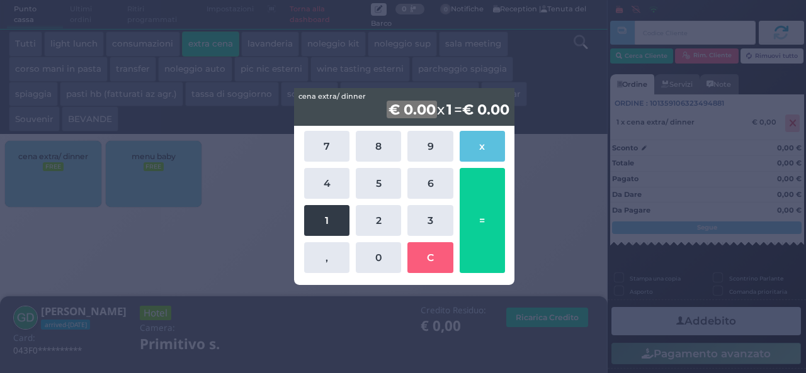
click at [316, 232] on button "1" at bounding box center [326, 220] width 45 height 31
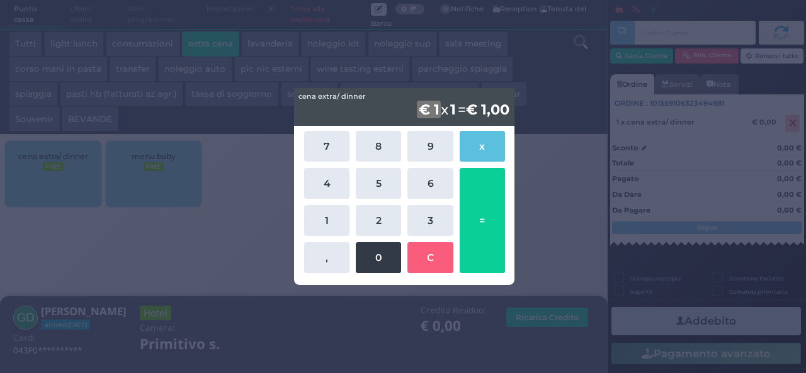
click at [380, 258] on button "0" at bounding box center [378, 257] width 45 height 31
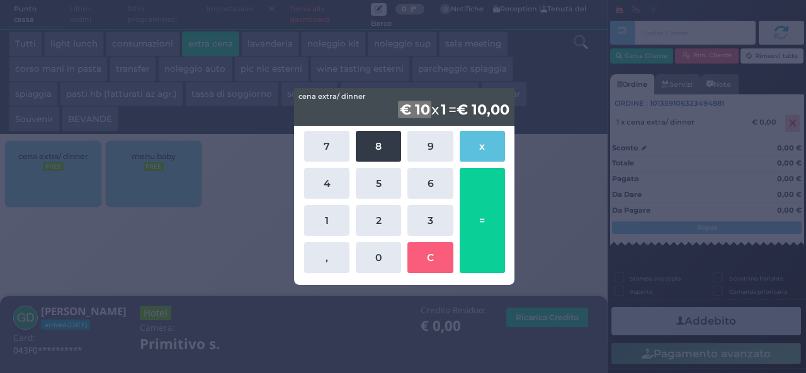
click at [370, 143] on button "8" at bounding box center [378, 146] width 45 height 31
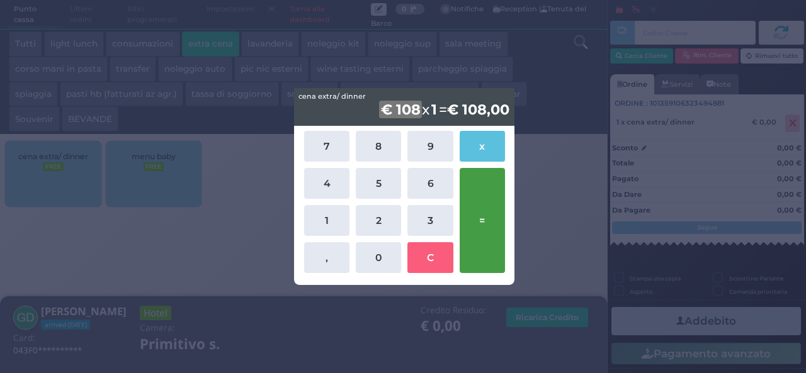
click at [480, 206] on button "=" at bounding box center [481, 220] width 45 height 105
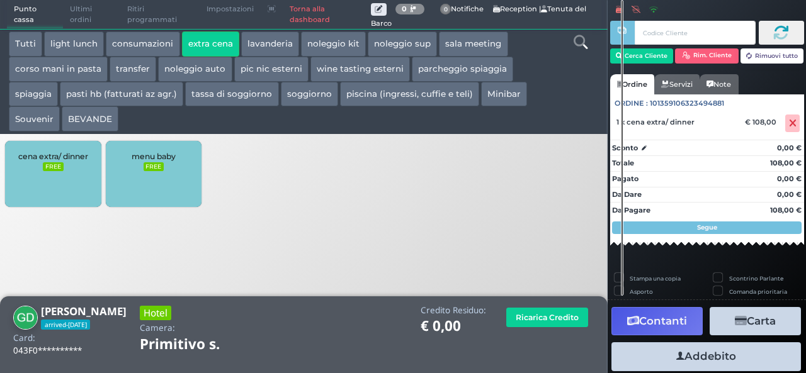
scroll to position [139, 0]
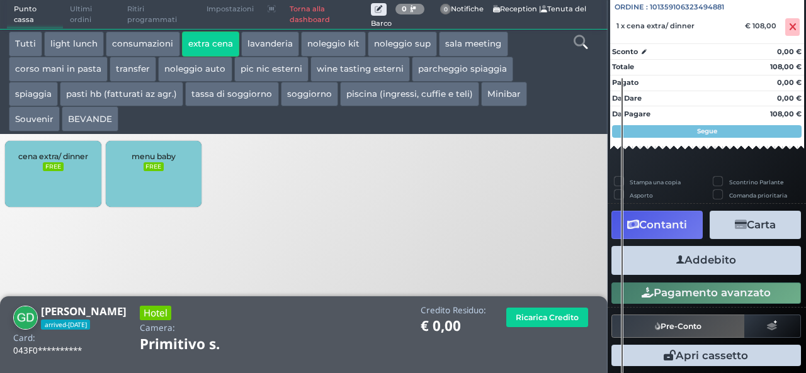
click at [713, 261] on button "Addebito" at bounding box center [705, 260] width 189 height 28
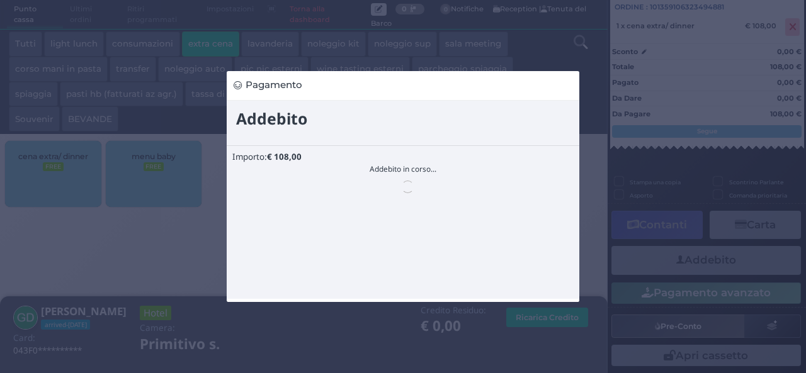
scroll to position [0, 0]
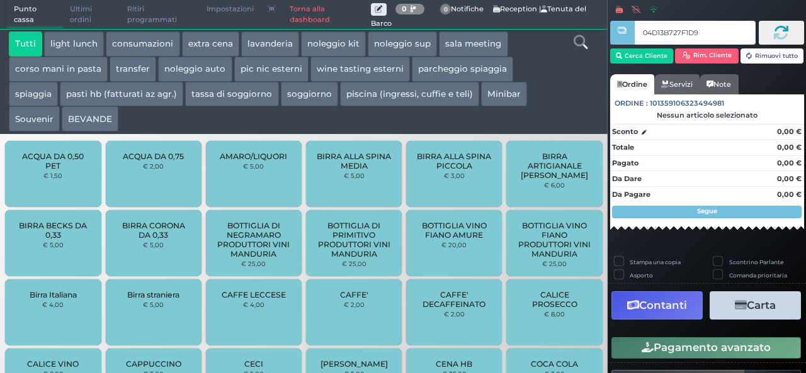
type input "04D13B727F1D94"
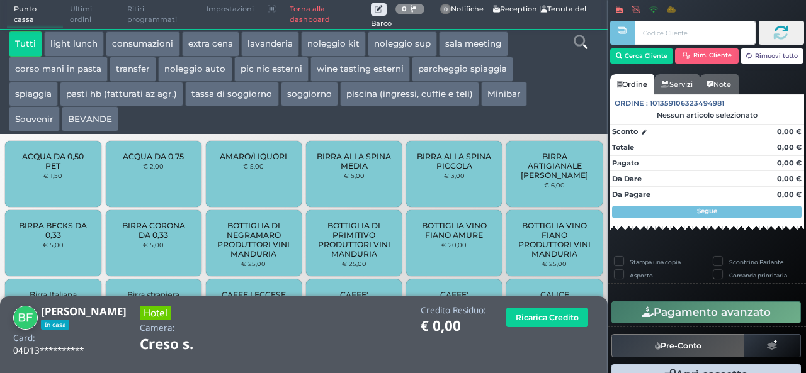
click at [204, 42] on button "extra cena" at bounding box center [210, 43] width 57 height 25
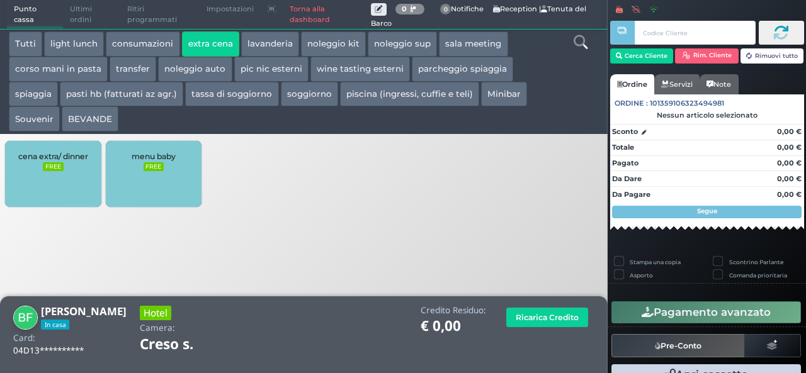
click at [33, 159] on span "cena extra/ dinner" at bounding box center [53, 156] width 70 height 9
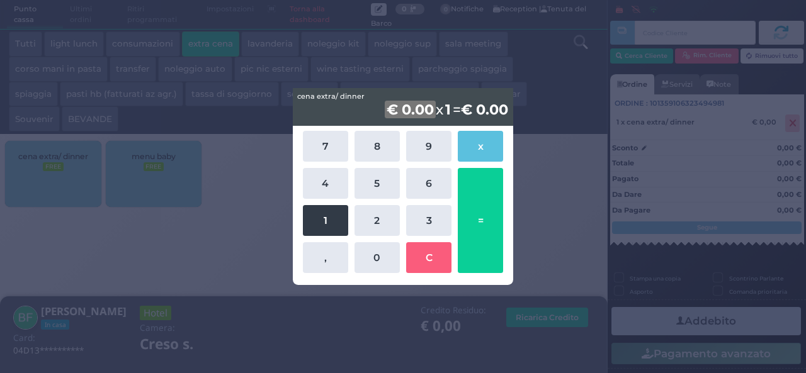
click at [325, 223] on button "1" at bounding box center [325, 220] width 45 height 31
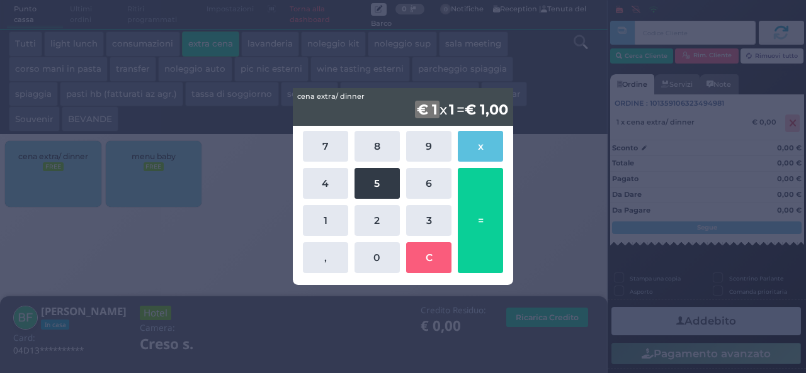
click at [379, 183] on button "5" at bounding box center [376, 183] width 45 height 31
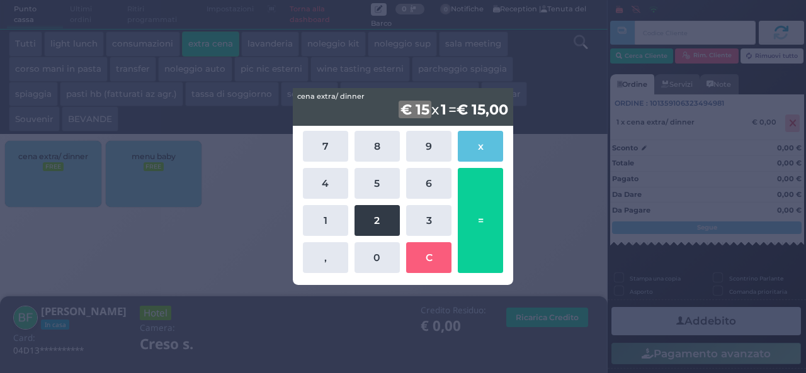
drag, startPoint x: 375, startPoint y: 212, endPoint x: 375, endPoint y: 205, distance: 6.9
click at [375, 205] on button "2" at bounding box center [376, 220] width 45 height 31
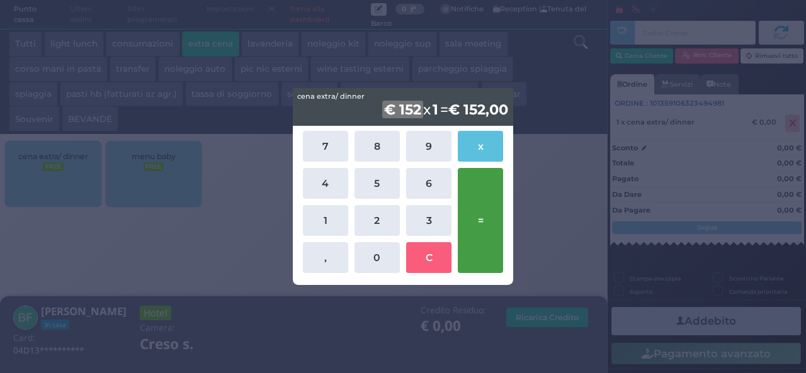
click at [485, 216] on button "=" at bounding box center [480, 220] width 45 height 105
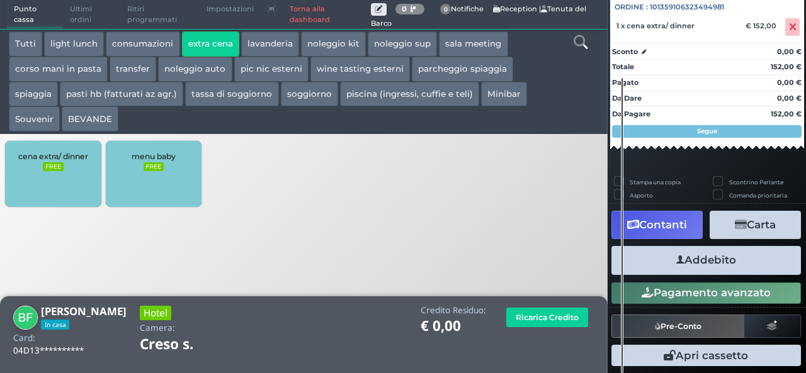
scroll to position [139, 0]
click at [728, 266] on button "Addebito" at bounding box center [705, 260] width 189 height 28
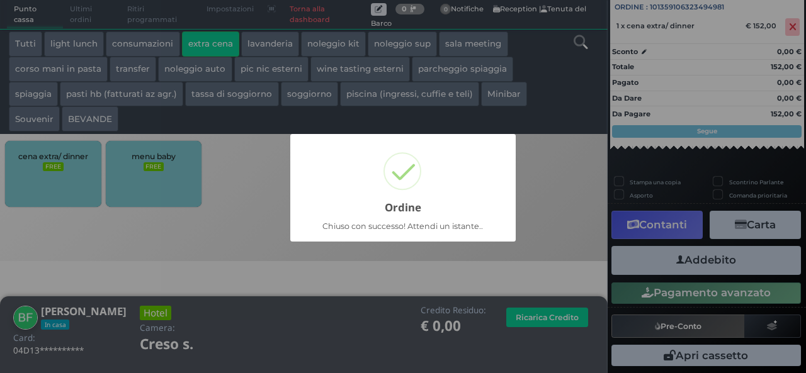
scroll to position [36, 0]
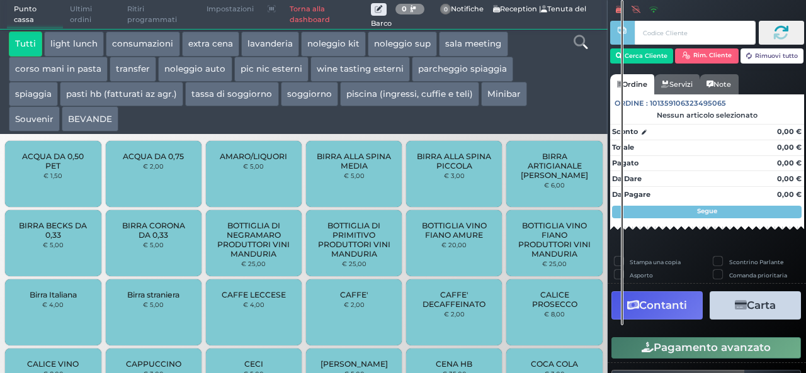
click at [728, 266] on div "Scontrino Parlante" at bounding box center [756, 263] width 86 height 13
drag, startPoint x: 0, startPoint y: 0, endPoint x: 728, endPoint y: 266, distance: 775.4
click at [728, 266] on div "Scontrino Parlante" at bounding box center [756, 263] width 86 height 13
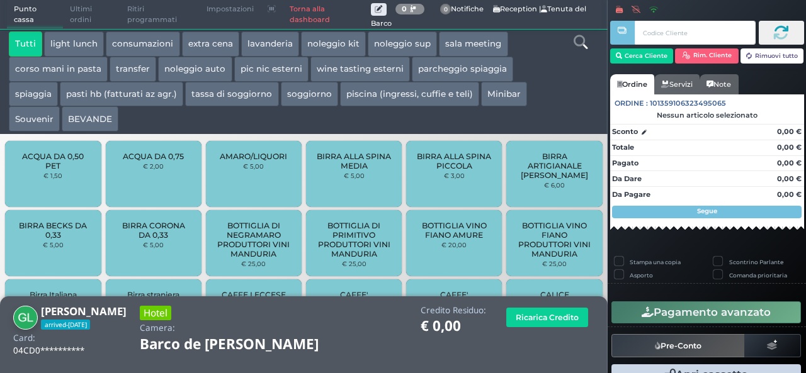
click at [223, 43] on button "extra cena" at bounding box center [210, 43] width 57 height 25
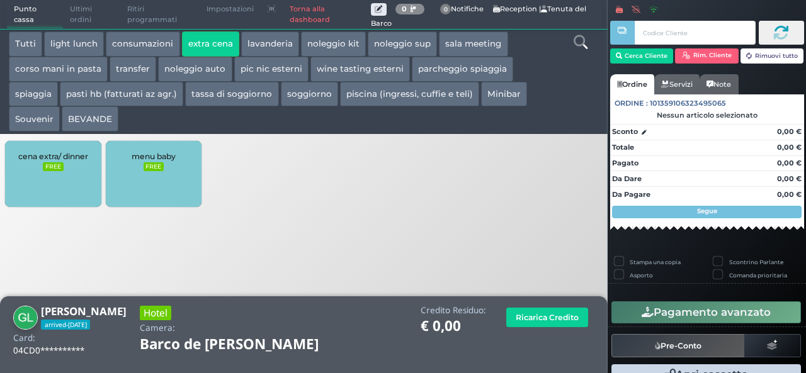
click at [58, 187] on div "cena extra/ dinner FREE" at bounding box center [53, 174] width 96 height 66
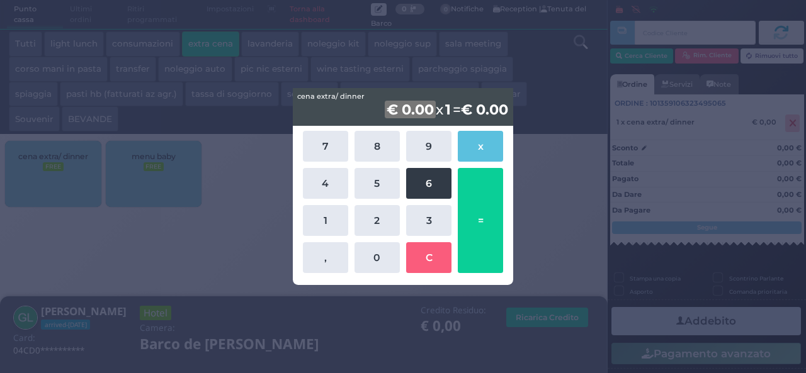
click at [417, 186] on button "6" at bounding box center [428, 183] width 45 height 31
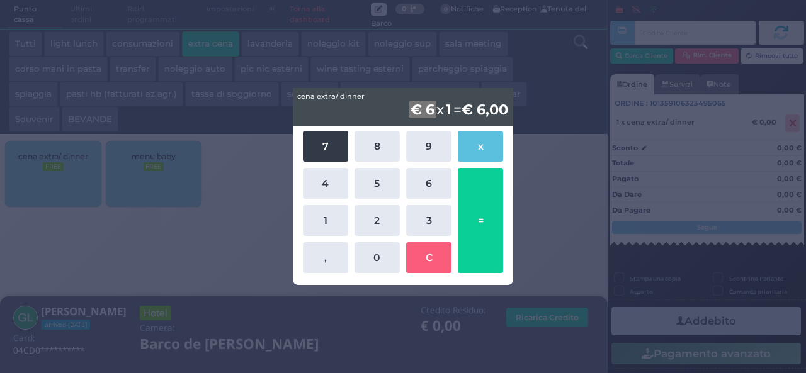
click at [326, 150] on button "7" at bounding box center [325, 146] width 45 height 31
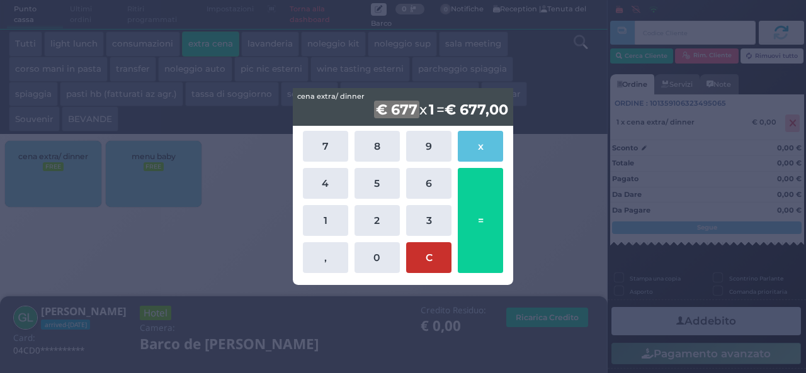
click at [422, 262] on button "C" at bounding box center [428, 257] width 45 height 31
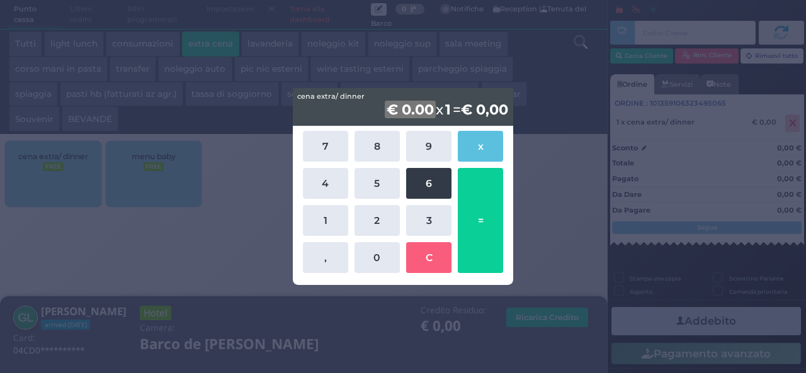
click at [425, 184] on button "6" at bounding box center [428, 183] width 45 height 31
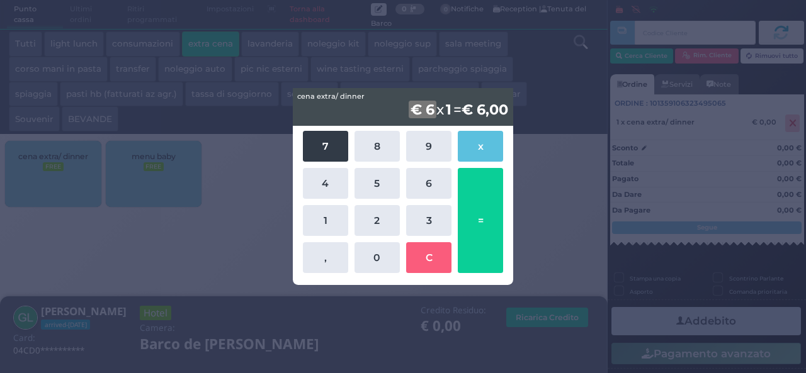
click at [317, 149] on button "7" at bounding box center [325, 146] width 45 height 31
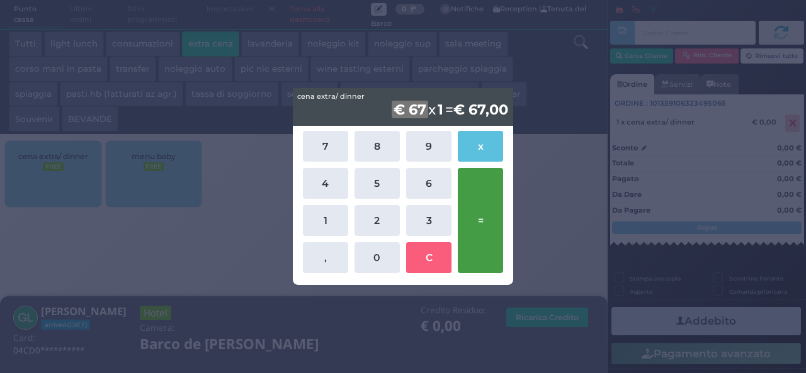
click at [476, 211] on button "=" at bounding box center [480, 220] width 45 height 105
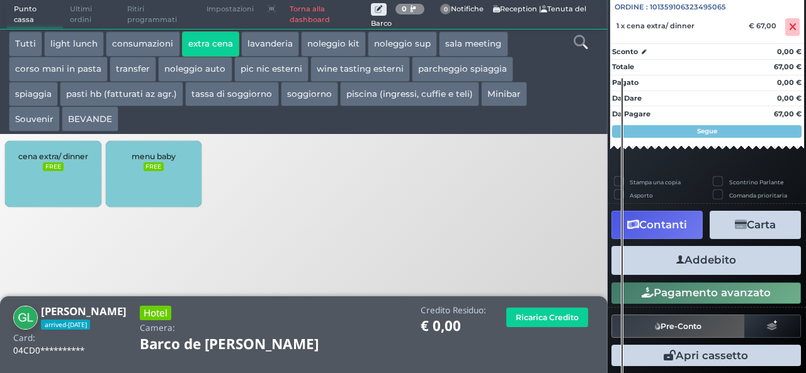
scroll to position [139, 0]
click at [709, 267] on button "Addebito" at bounding box center [705, 260] width 189 height 28
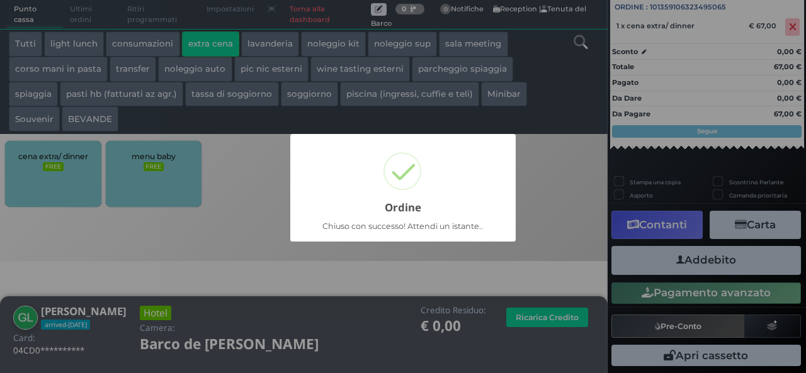
scroll to position [36, 0]
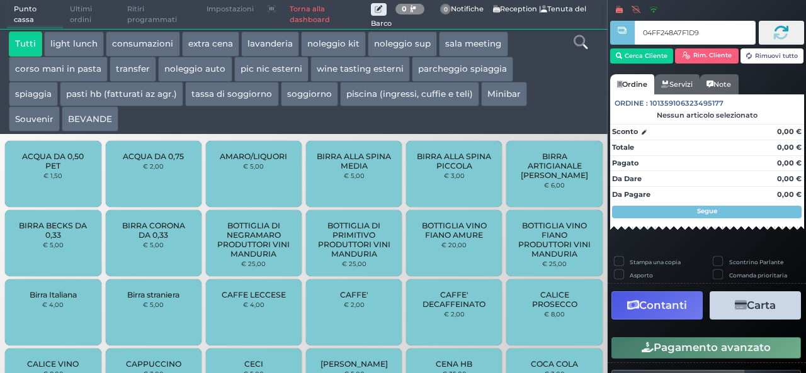
type input "04FF248A7F1D94"
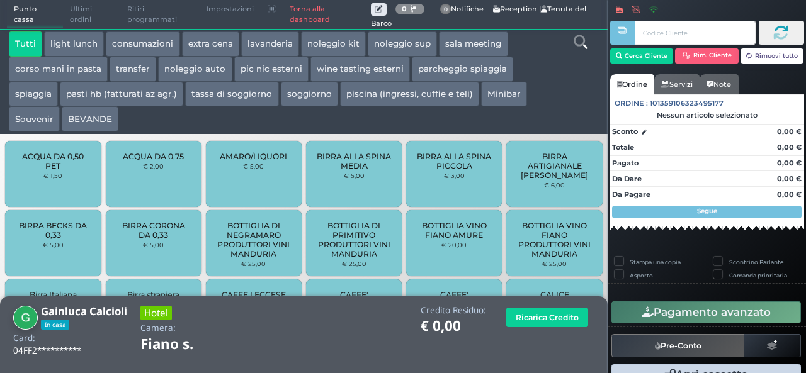
click at [219, 42] on button "extra cena" at bounding box center [210, 43] width 57 height 25
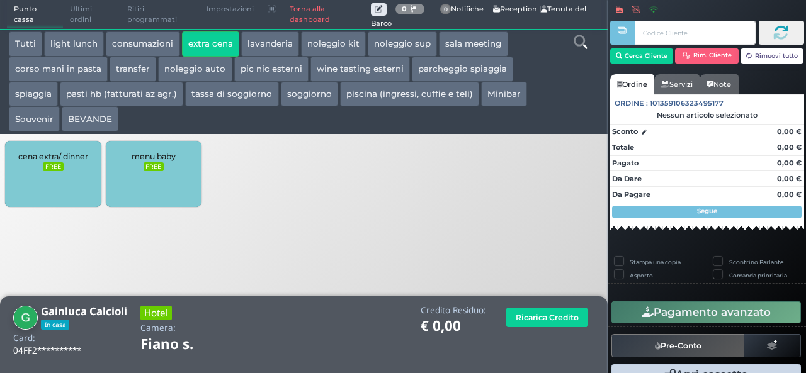
click at [60, 186] on div "cena extra/ dinner FREE" at bounding box center [53, 174] width 96 height 66
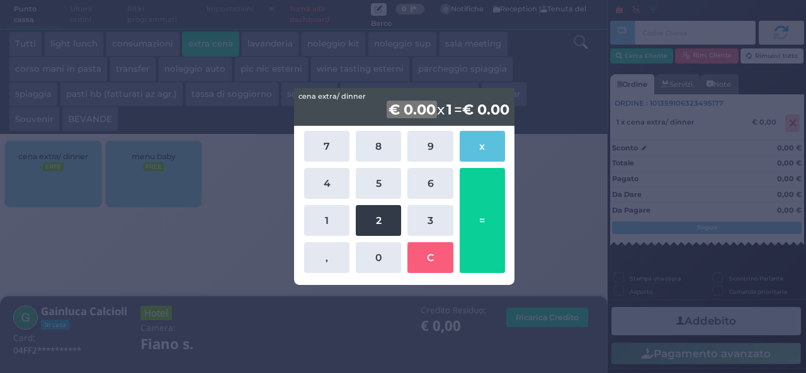
click at [381, 217] on button "2" at bounding box center [378, 220] width 45 height 31
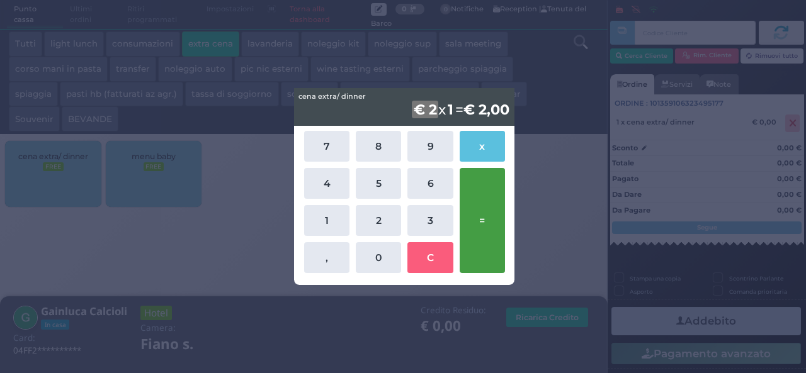
click at [499, 202] on button "=" at bounding box center [481, 220] width 45 height 105
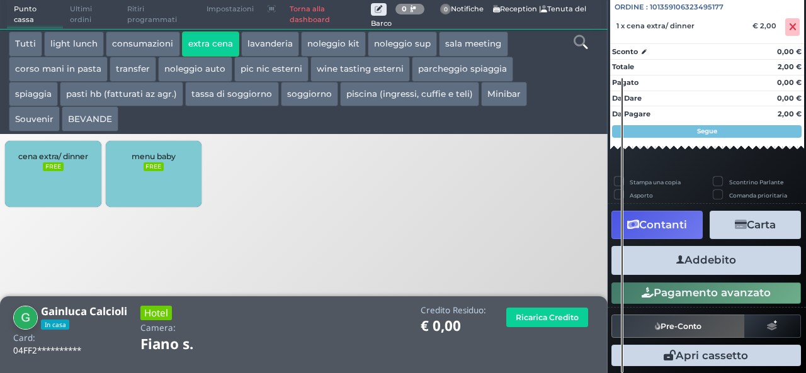
scroll to position [139, 0]
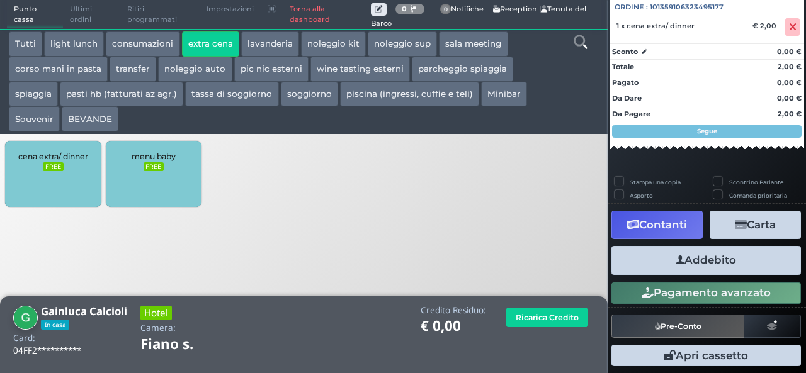
click at [719, 264] on button "Addebito" at bounding box center [705, 260] width 189 height 28
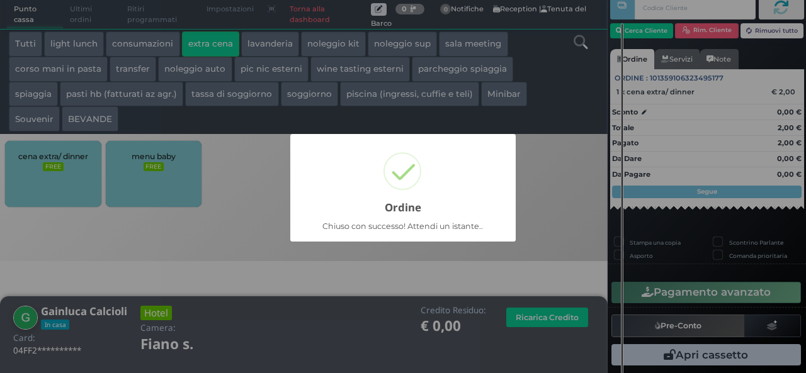
scroll to position [36, 0]
